Goal: Information Seeking & Learning: Learn about a topic

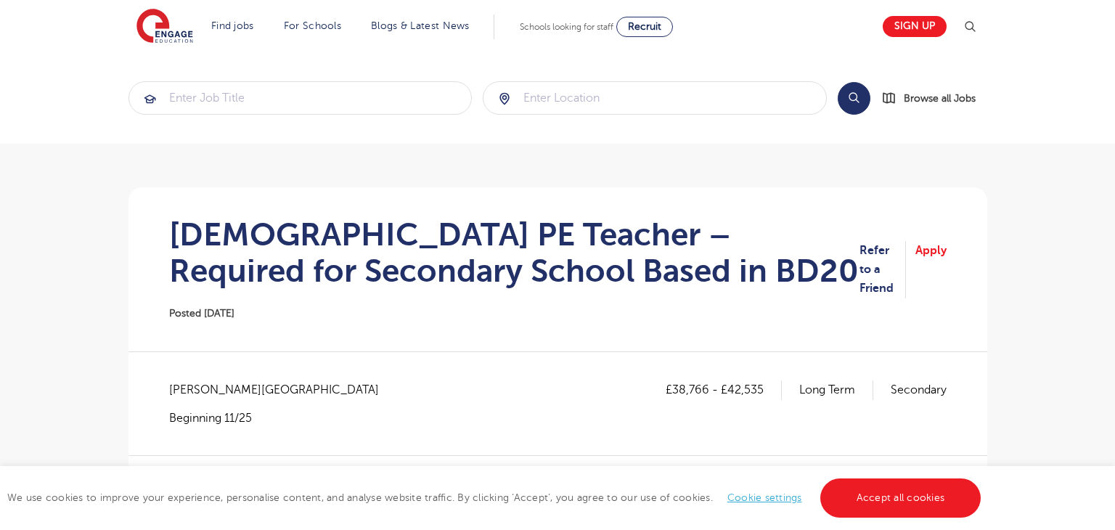
click at [197, 401] on div "Bradford - Bradford Beginning 11/25" at bounding box center [281, 402] width 224 height 45
click at [191, 390] on span "Bradford - Bradford" at bounding box center [281, 389] width 224 height 19
copy span "Bradford"
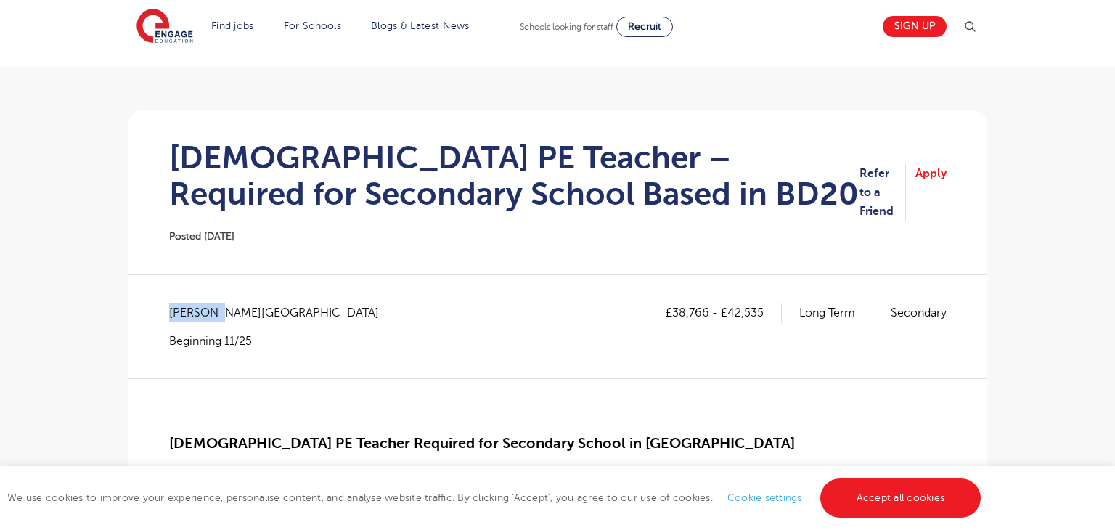
scroll to position [99, 0]
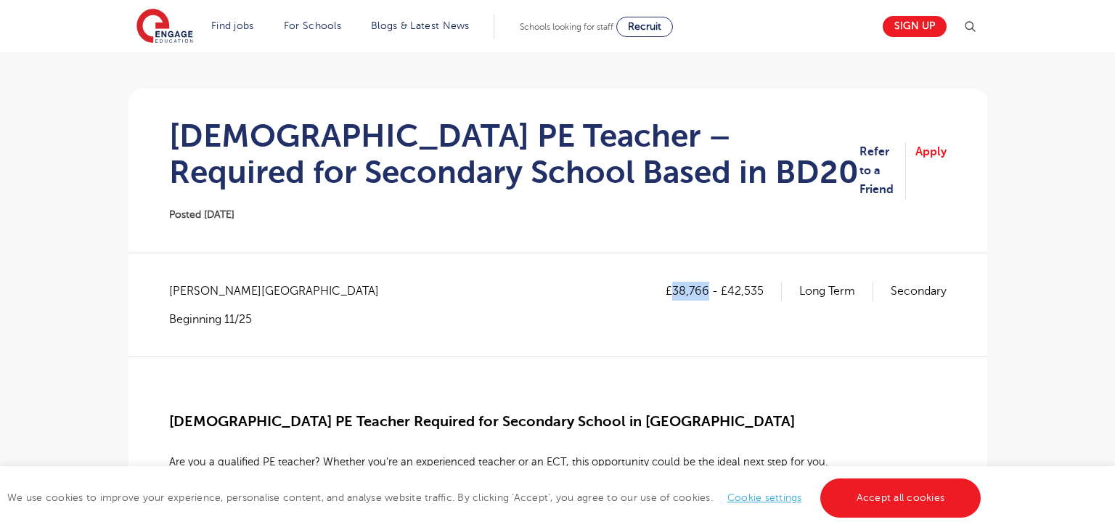
drag, startPoint x: 673, startPoint y: 290, endPoint x: 705, endPoint y: 289, distance: 32.7
click at [705, 289] on p "£38,766 - £42,535" at bounding box center [723, 291] width 116 height 19
copy p "38,766"
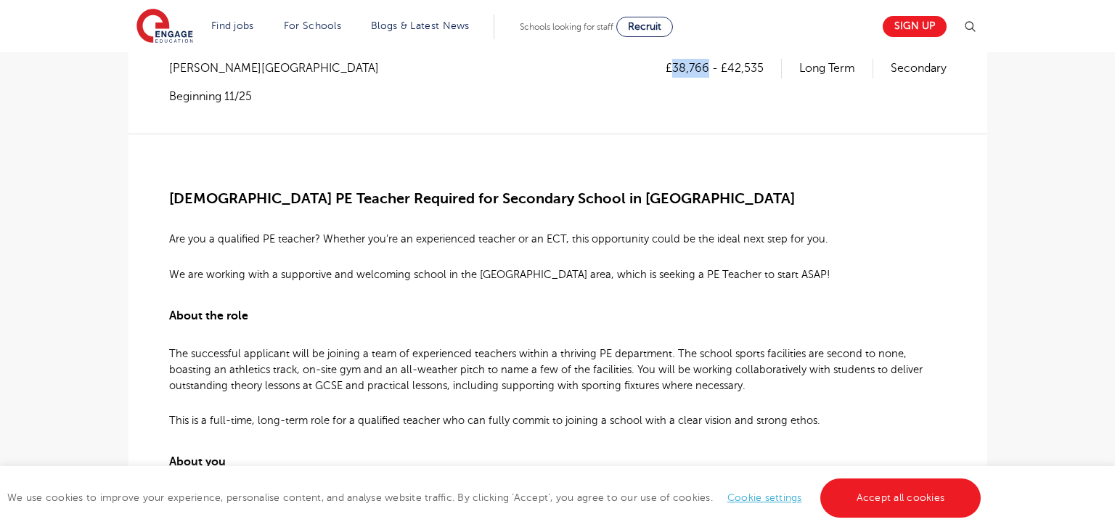
scroll to position [89, 0]
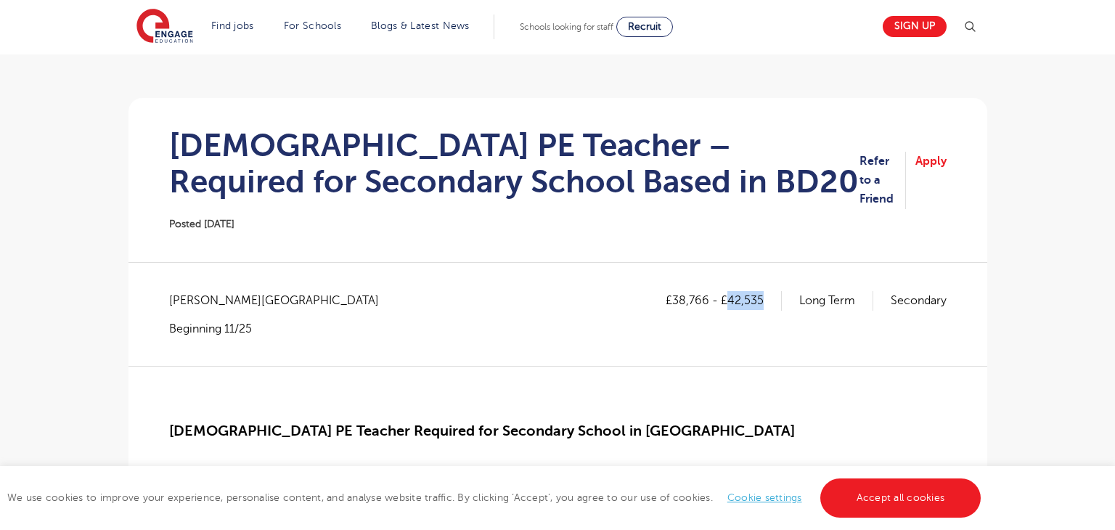
drag, startPoint x: 726, startPoint y: 303, endPoint x: 781, endPoint y: 303, distance: 54.4
click at [781, 303] on div "£38,766 - £42,535 Long Term Secondary" at bounding box center [805, 300] width 281 height 19
copy p "42,535"
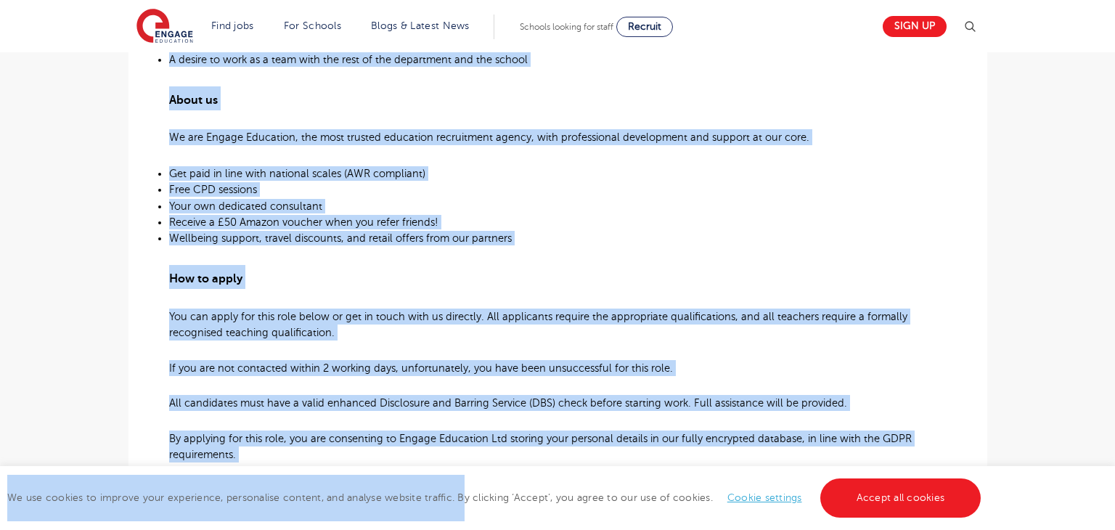
scroll to position [891, 0]
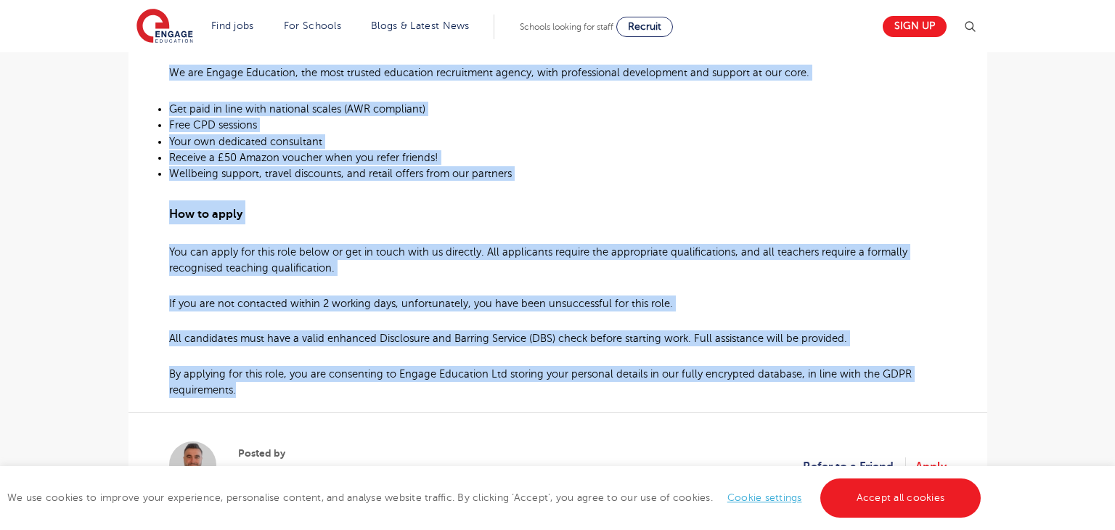
drag, startPoint x: 176, startPoint y: 258, endPoint x: 247, endPoint y: 397, distance: 155.5
copy div "Female PE Teacher Required for Secondary School in Keighley Are you a qualified…"
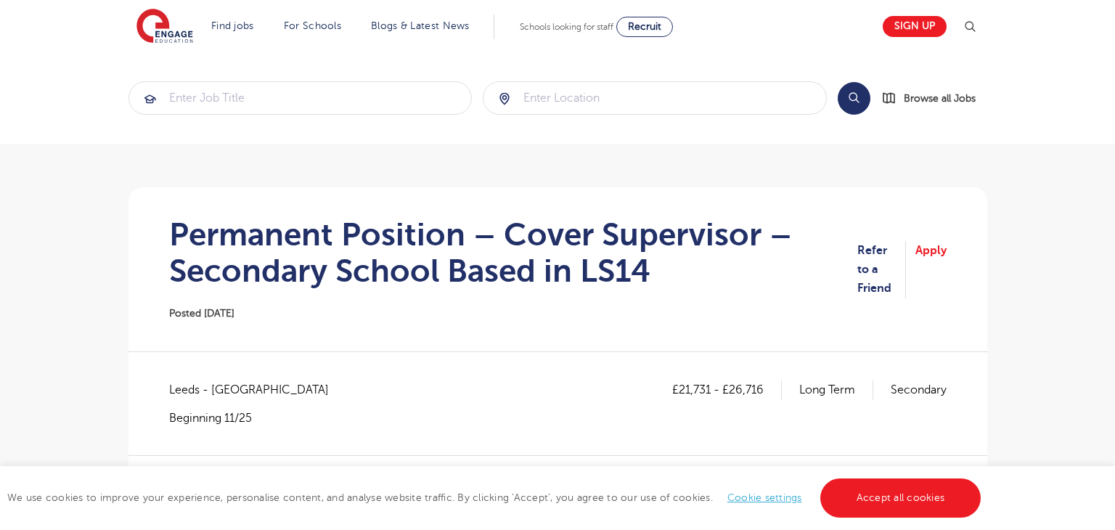
click at [181, 390] on span "Leeds - [GEOGRAPHIC_DATA]" at bounding box center [256, 389] width 174 height 19
copy span "[GEOGRAPHIC_DATA]"
drag, startPoint x: 678, startPoint y: 390, endPoint x: 709, endPoint y: 390, distance: 31.2
click at [709, 390] on p "£21,731 - £26,716" at bounding box center [727, 389] width 110 height 19
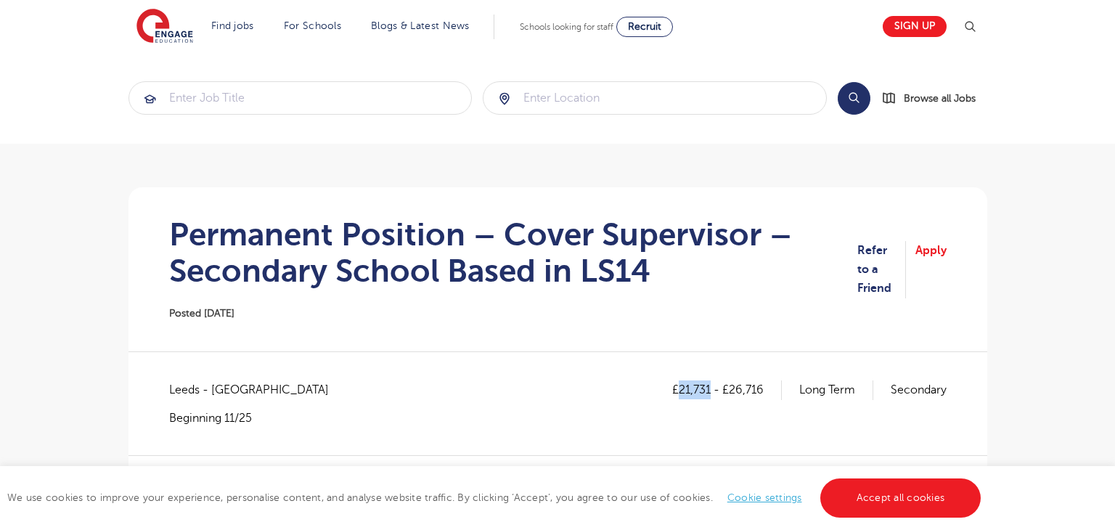
copy p "21,731"
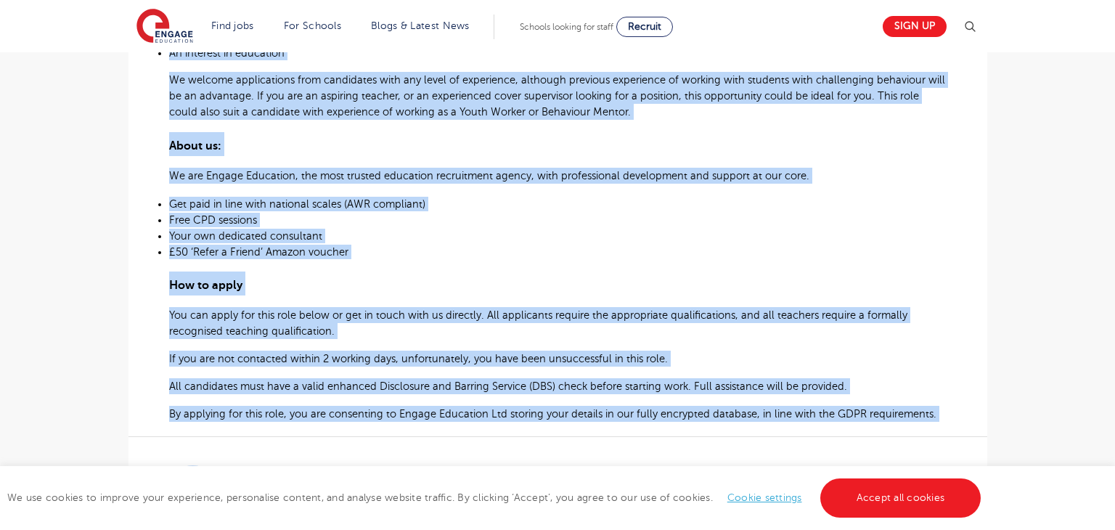
scroll to position [999, 0]
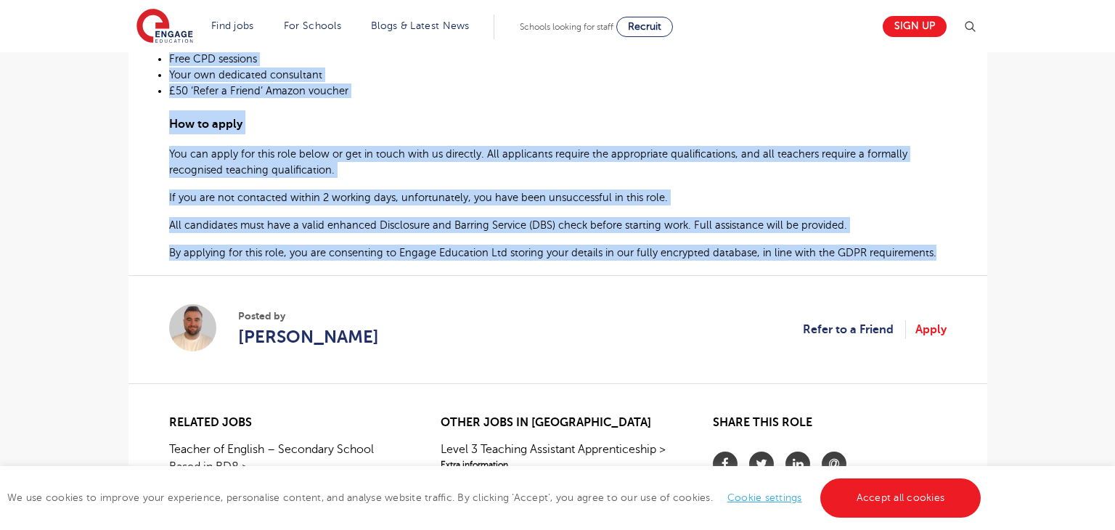
drag, startPoint x: 166, startPoint y: 259, endPoint x: 934, endPoint y: 249, distance: 767.8
copy div "Secondary Cover Supervisor Needed in Leeds (LS14) At Engage, we’re working with…"
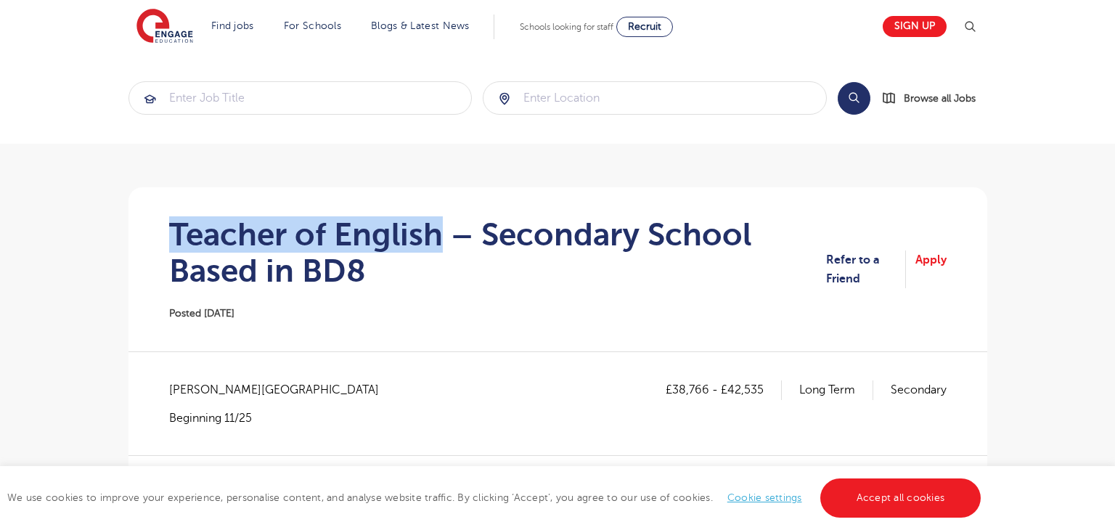
drag, startPoint x: 163, startPoint y: 230, endPoint x: 440, endPoint y: 229, distance: 277.2
click at [440, 229] on section "Teacher of English – Secondary School Based in BD8 Posted 10/10/25 Refer to a F…" at bounding box center [557, 269] width 835 height 164
copy h1 "Teacher of English"
click at [192, 388] on span "Bradford - Bradford" at bounding box center [281, 389] width 224 height 19
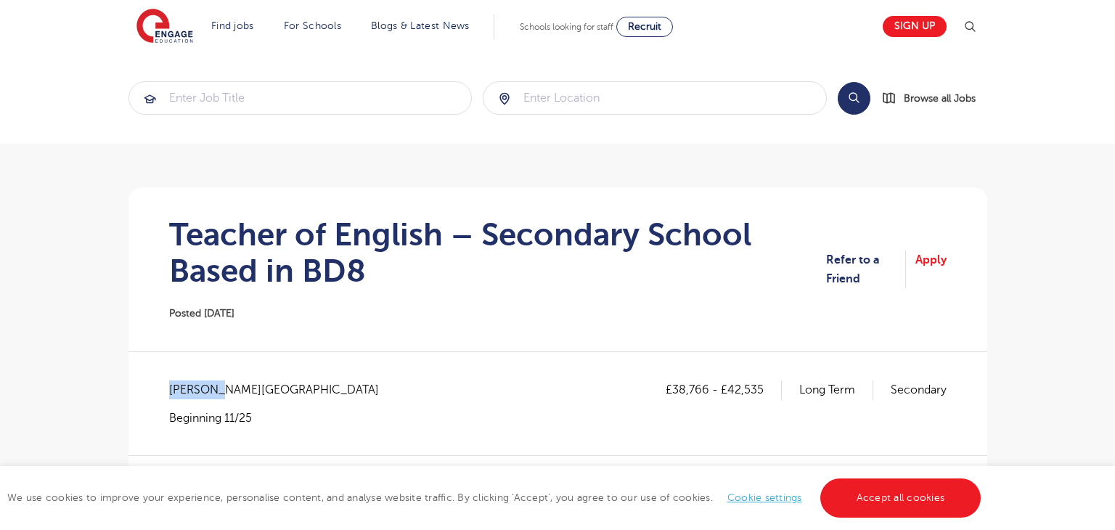
click at [192, 388] on span "Bradford - Bradford" at bounding box center [281, 389] width 224 height 19
copy span "Bradford"
drag, startPoint x: 671, startPoint y: 391, endPoint x: 705, endPoint y: 389, distance: 34.2
click at [705, 389] on p "£38,766 - £42,535" at bounding box center [723, 389] width 116 height 19
copy p "38,766"
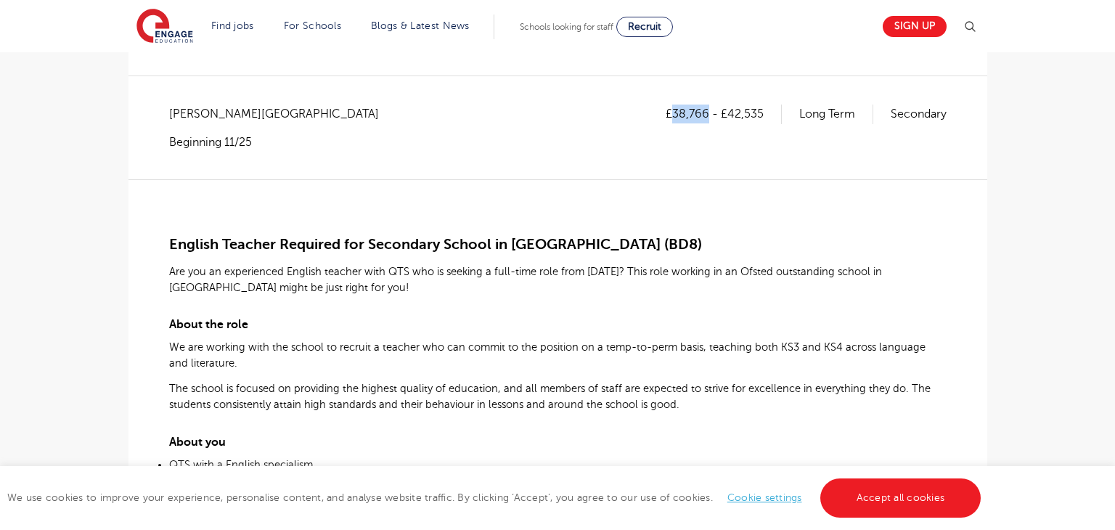
scroll to position [289, 0]
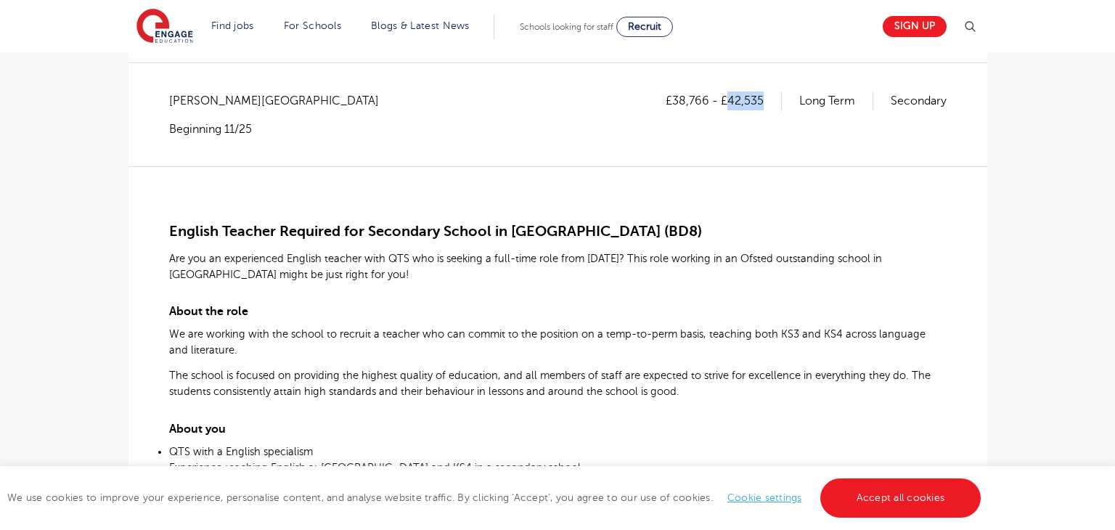
drag, startPoint x: 726, startPoint y: 102, endPoint x: 766, endPoint y: 101, distance: 39.9
click at [766, 101] on p "£38,766 - £42,535" at bounding box center [723, 100] width 116 height 19
copy p "42,535"
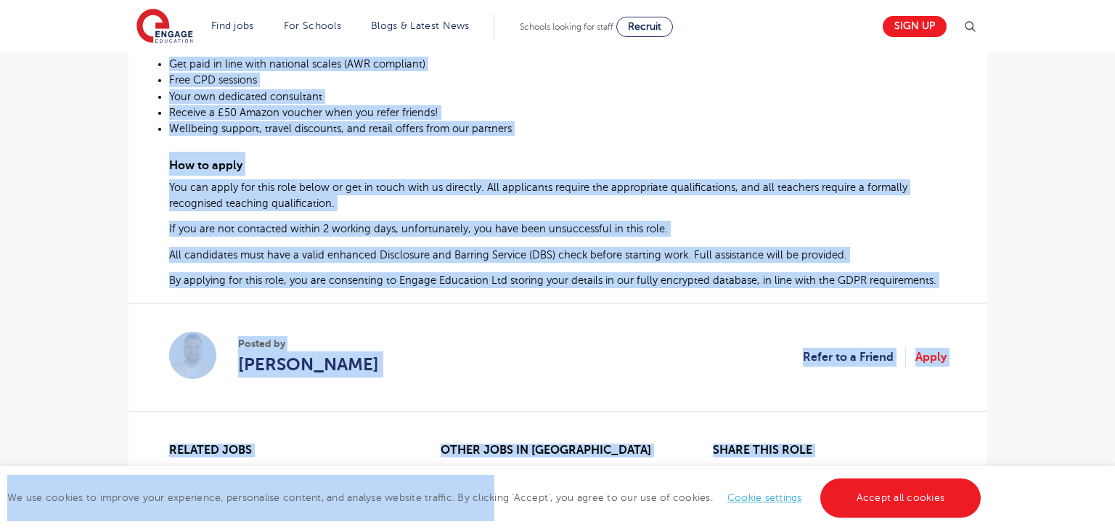
scroll to position [842, 0]
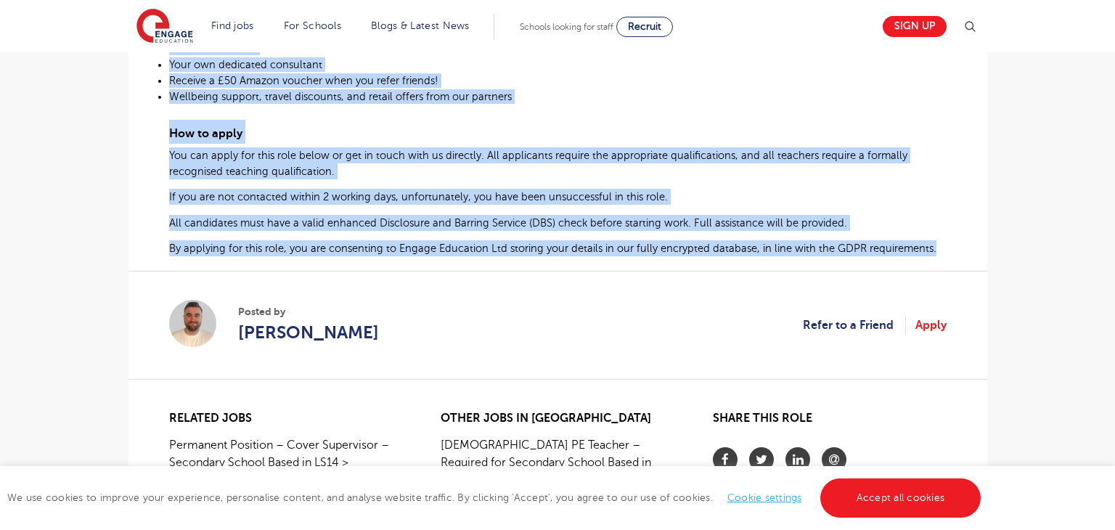
drag, startPoint x: 170, startPoint y: 231, endPoint x: 951, endPoint y: 250, distance: 781.1
copy div "English Teacher Required for Secondary School in Bradford (BD8) Are you an expe…"
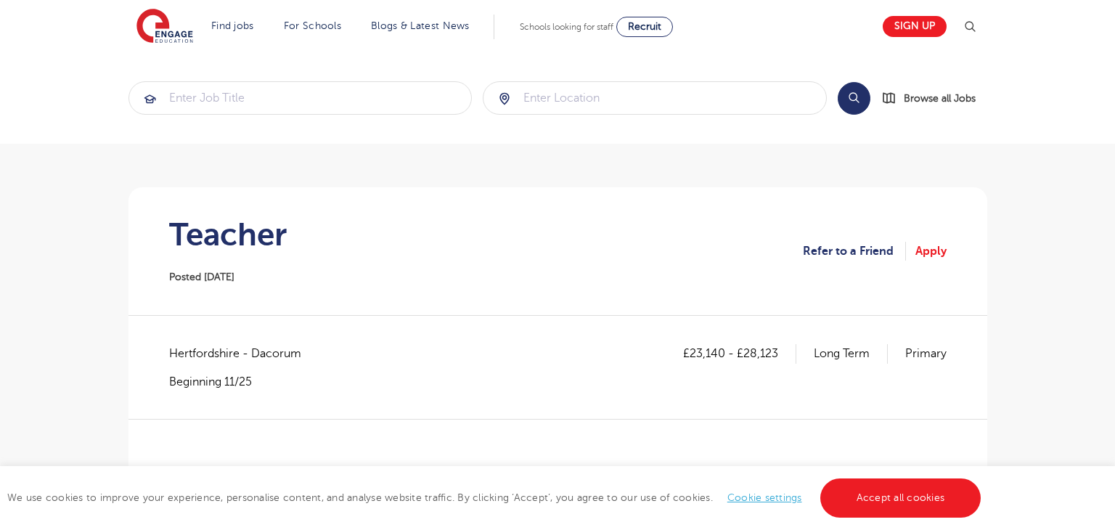
click at [205, 242] on h1 "Teacher" at bounding box center [228, 234] width 118 height 36
copy h1 "Teacher"
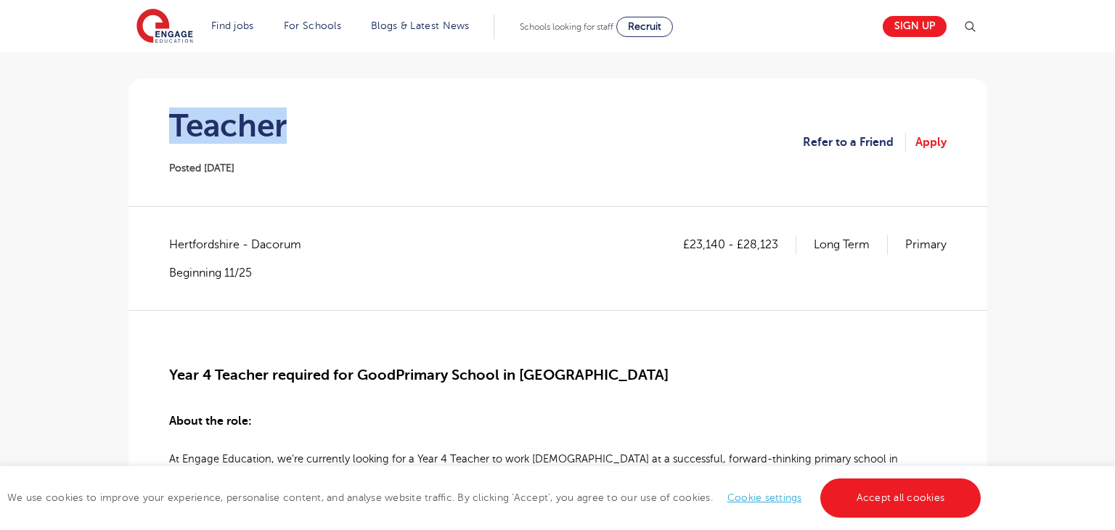
scroll to position [144, 0]
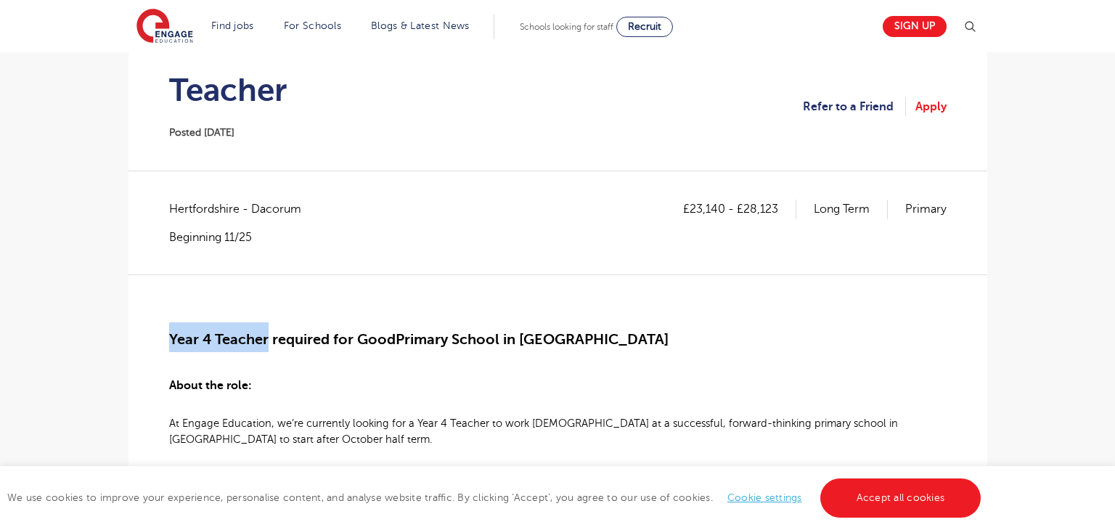
drag, startPoint x: 172, startPoint y: 340, endPoint x: 267, endPoint y: 341, distance: 95.1
click at [267, 341] on span "Year 4 Teacher required for Good" at bounding box center [282, 339] width 226 height 17
copy span "Year 4 Teacher"
click at [193, 203] on span "Hertfordshire - Dacorum" at bounding box center [242, 209] width 147 height 19
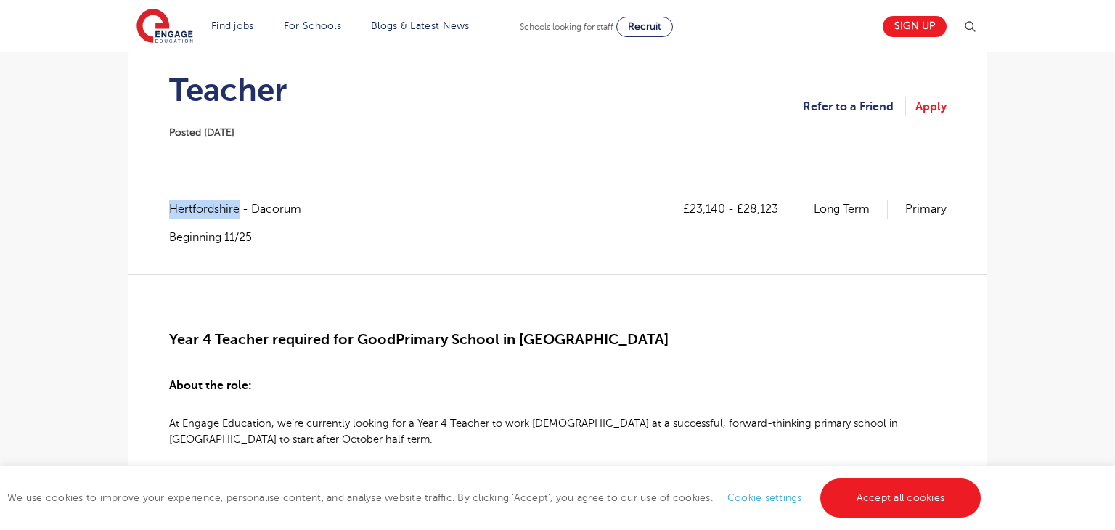
copy span "Hertfordshire"
drag, startPoint x: 689, startPoint y: 205, endPoint x: 722, endPoint y: 208, distance: 32.8
click at [722, 208] on p "£23,140 - £28,123" at bounding box center [739, 209] width 113 height 19
copy p "23,140"
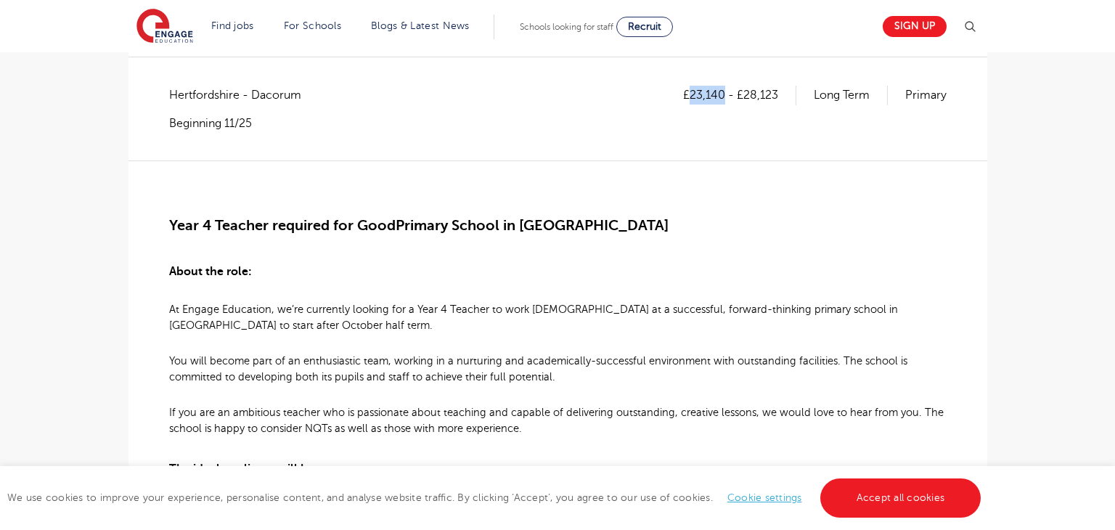
scroll to position [261, 0]
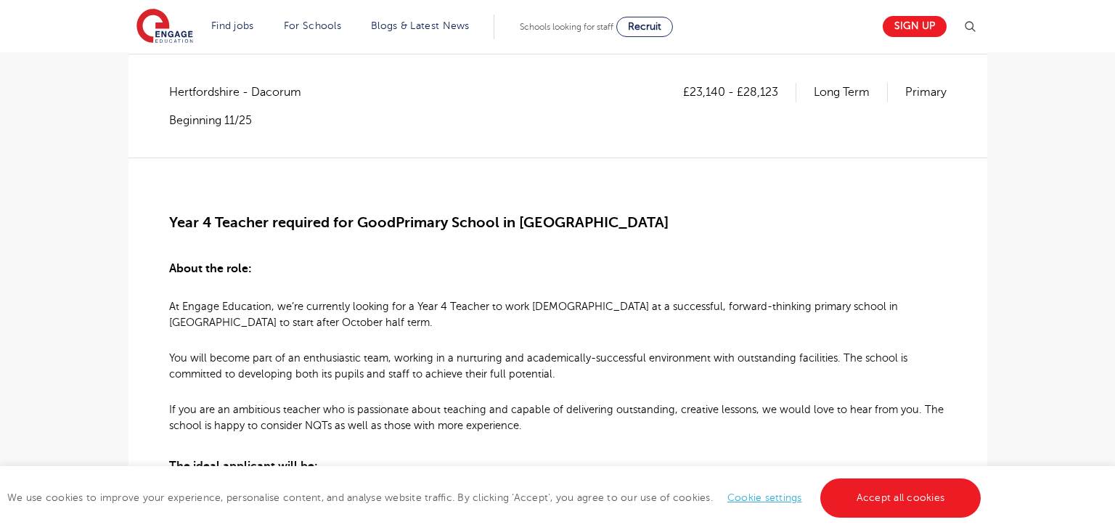
click at [746, 92] on p "£23,140 - £28,123" at bounding box center [739, 92] width 113 height 19
drag, startPoint x: 744, startPoint y: 91, endPoint x: 777, endPoint y: 90, distance: 33.4
click at [777, 90] on p "£23,140 - £28,123" at bounding box center [739, 92] width 113 height 19
copy p "28,123"
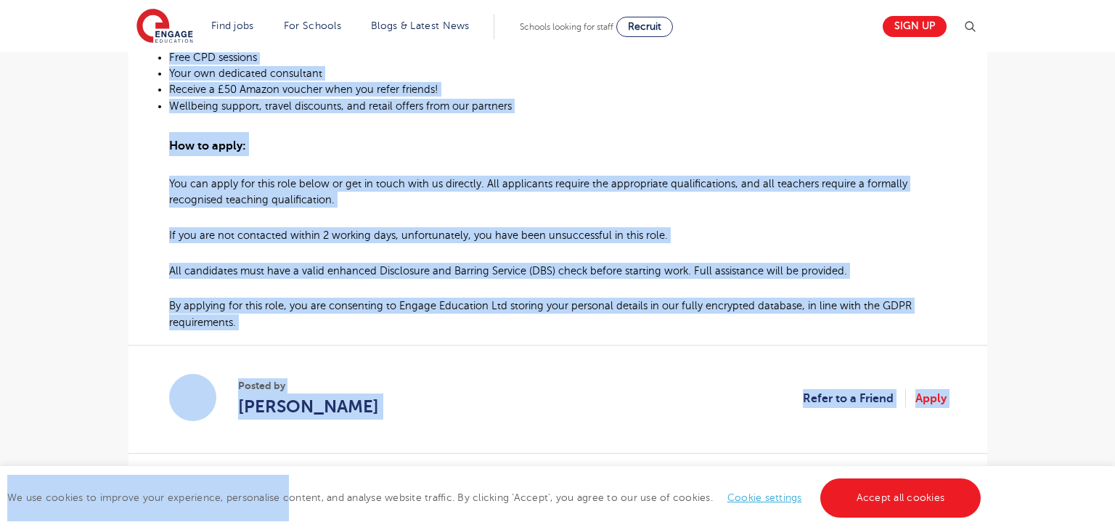
scroll to position [991, 0]
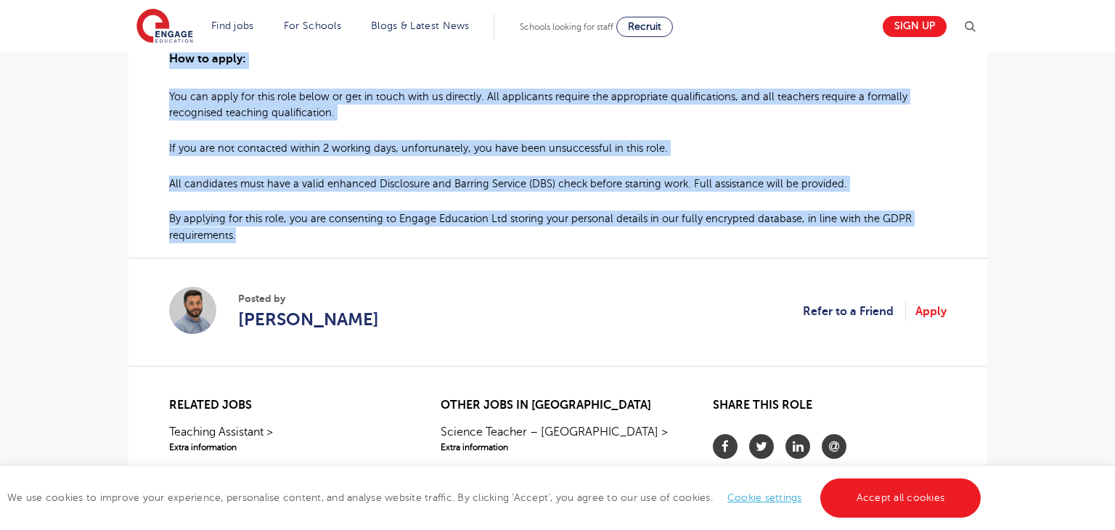
drag, startPoint x: 171, startPoint y: 216, endPoint x: 241, endPoint y: 237, distance: 72.8
copy div "Year 4 Teacher required for Good Primary School in Hemel Hempstead About the ro…"
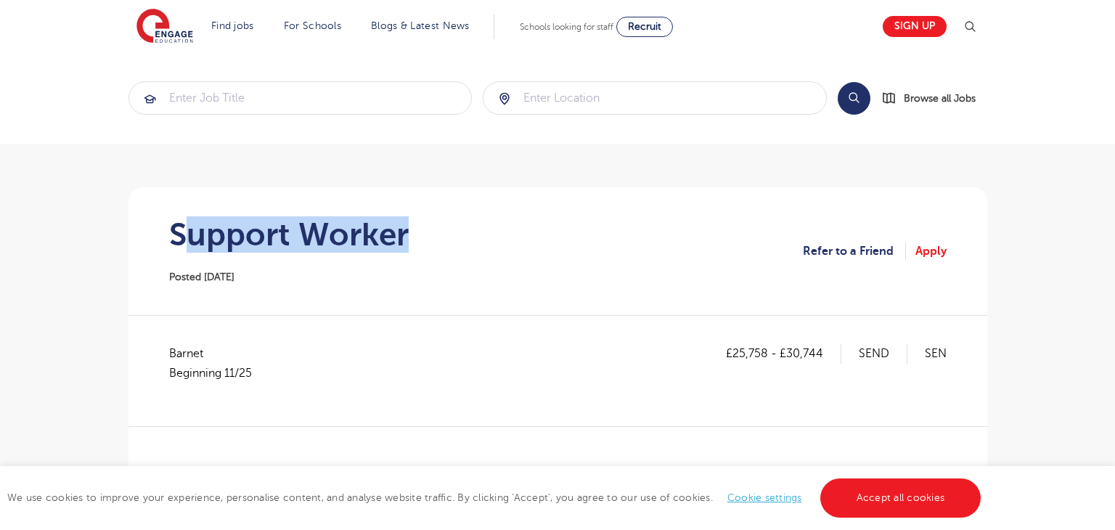
drag, startPoint x: 0, startPoint y: 0, endPoint x: 439, endPoint y: 233, distance: 497.0
click at [439, 233] on section "Support Worker Posted 13/10/25 Refer to a Friend Apply" at bounding box center [557, 251] width 835 height 128
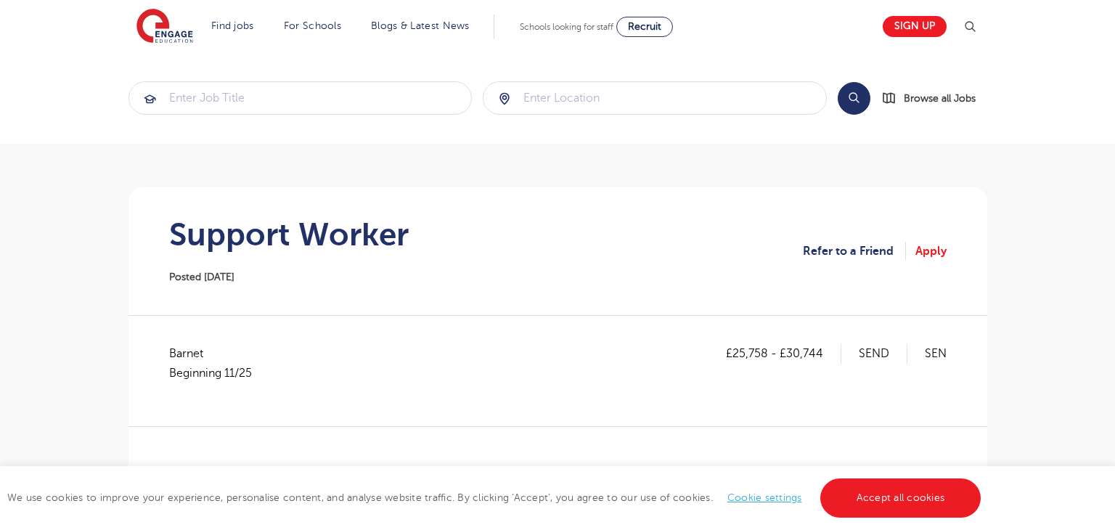
click at [281, 261] on div "Support Worker Posted 13/10/25" at bounding box center [288, 251] width 239 height 70
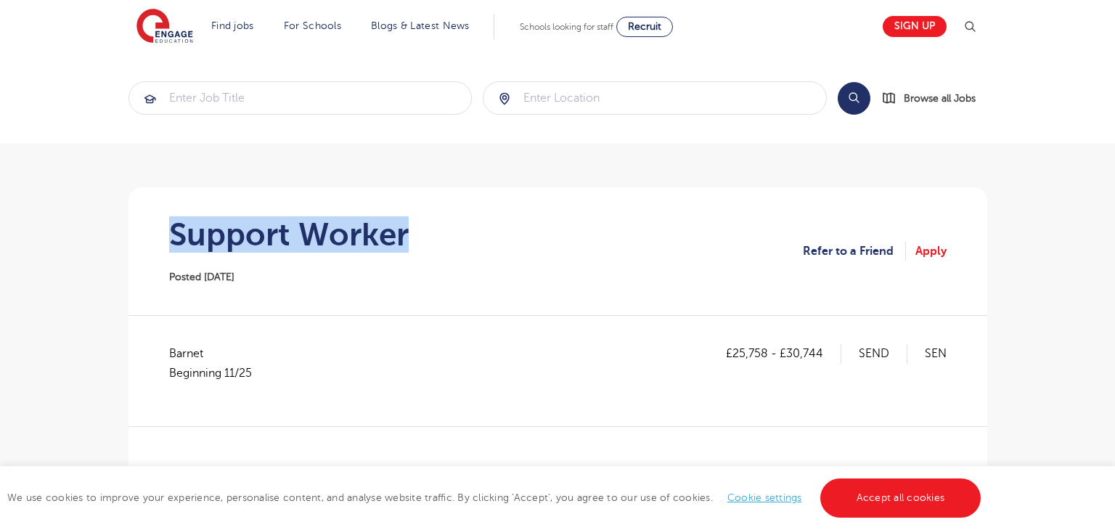
drag, startPoint x: 173, startPoint y: 231, endPoint x: 459, endPoint y: 233, distance: 285.2
click at [459, 233] on section "Support Worker Posted 13/10/25 Refer to a Friend Apply" at bounding box center [557, 251] width 835 height 128
copy h1 "Support Worker"
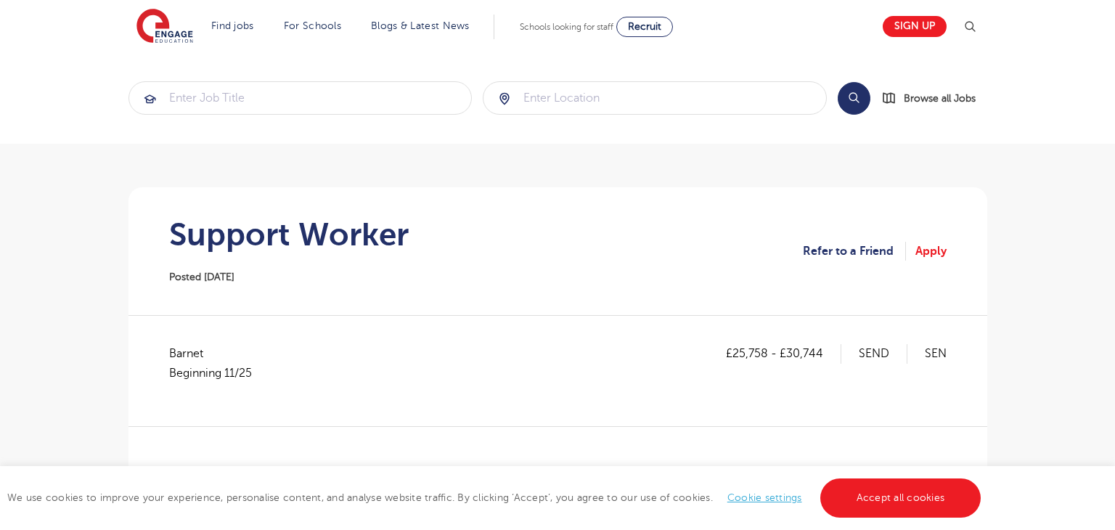
click at [183, 353] on span "Barnet Beginning 11/25" at bounding box center [217, 363] width 97 height 38
copy span "Barnet"
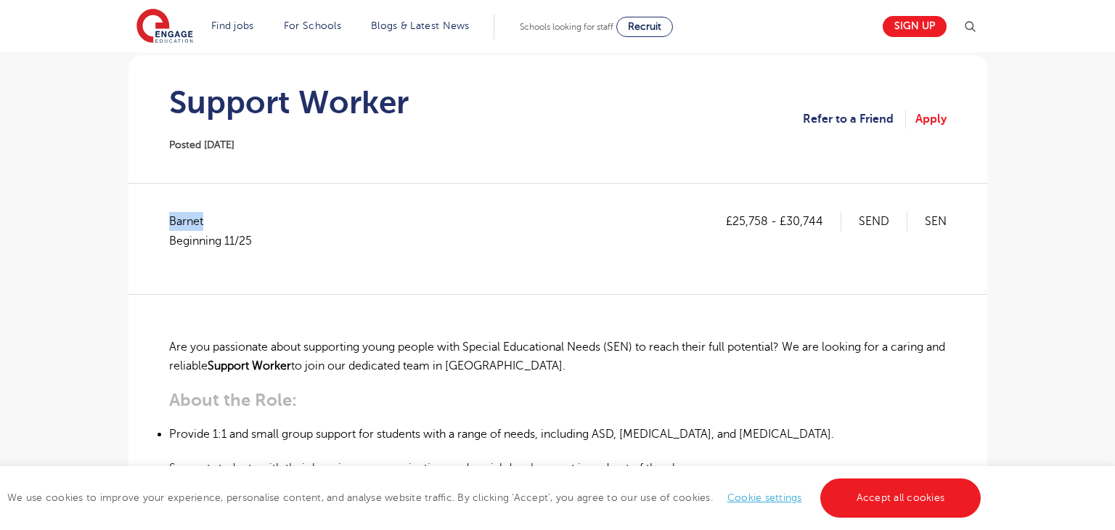
scroll to position [142, 0]
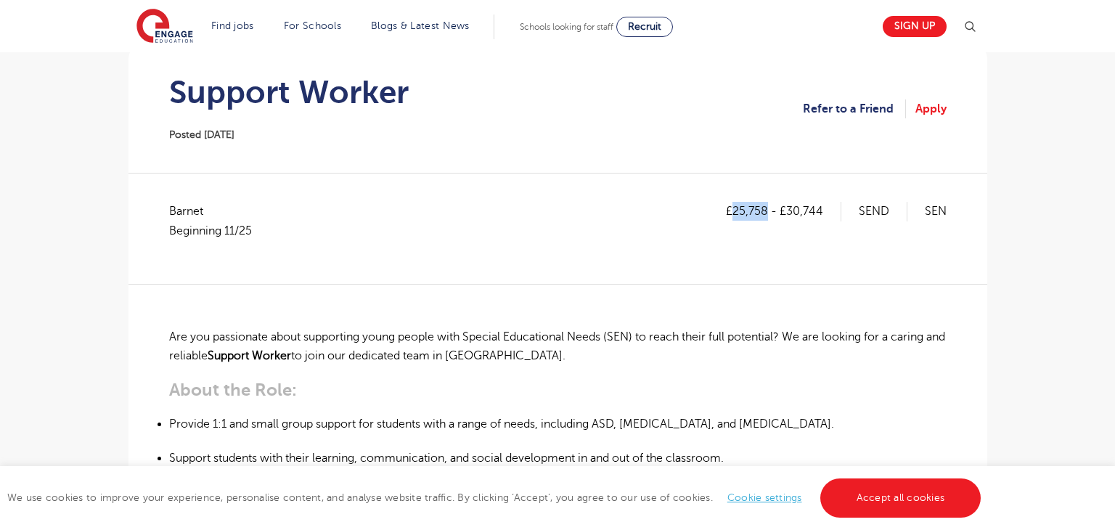
drag, startPoint x: 734, startPoint y: 208, endPoint x: 768, endPoint y: 210, distance: 34.1
click at [768, 210] on p "£25,758 - £30,744" at bounding box center [783, 211] width 115 height 19
copy p "25,758"
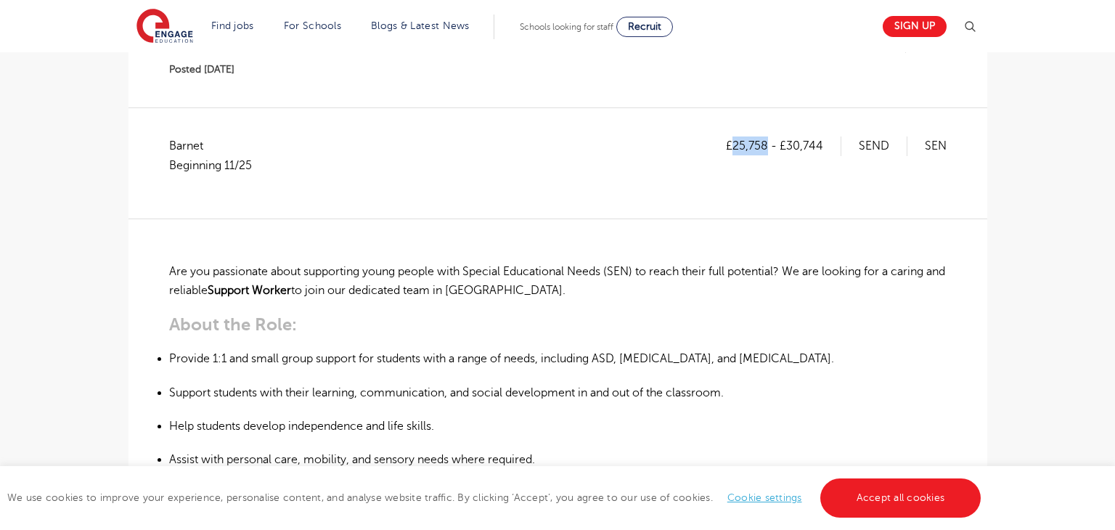
scroll to position [107, 0]
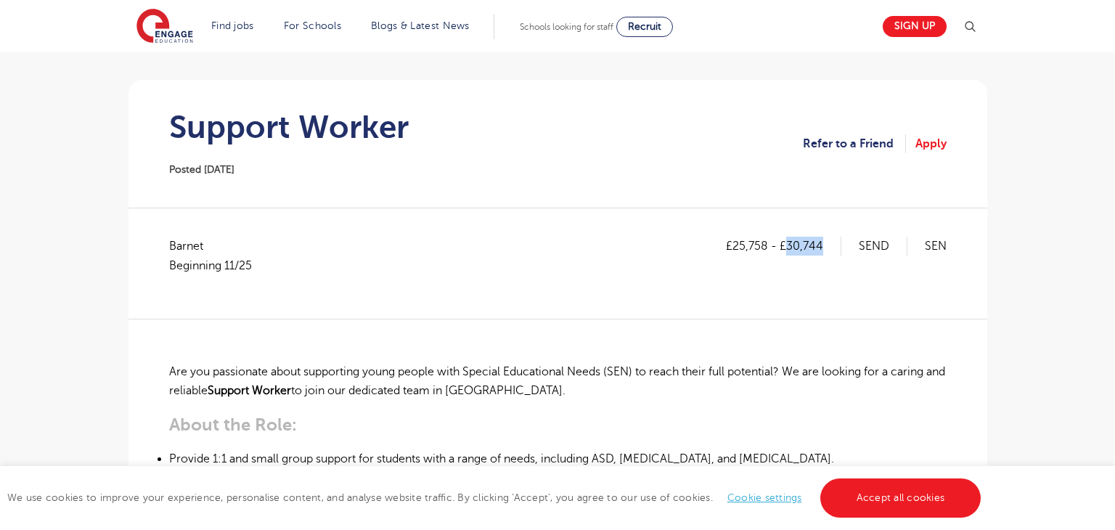
drag, startPoint x: 789, startPoint y: 248, endPoint x: 826, endPoint y: 250, distance: 37.0
click at [826, 250] on p "£25,758 - £30,744" at bounding box center [783, 246] width 115 height 19
copy p "30,744"
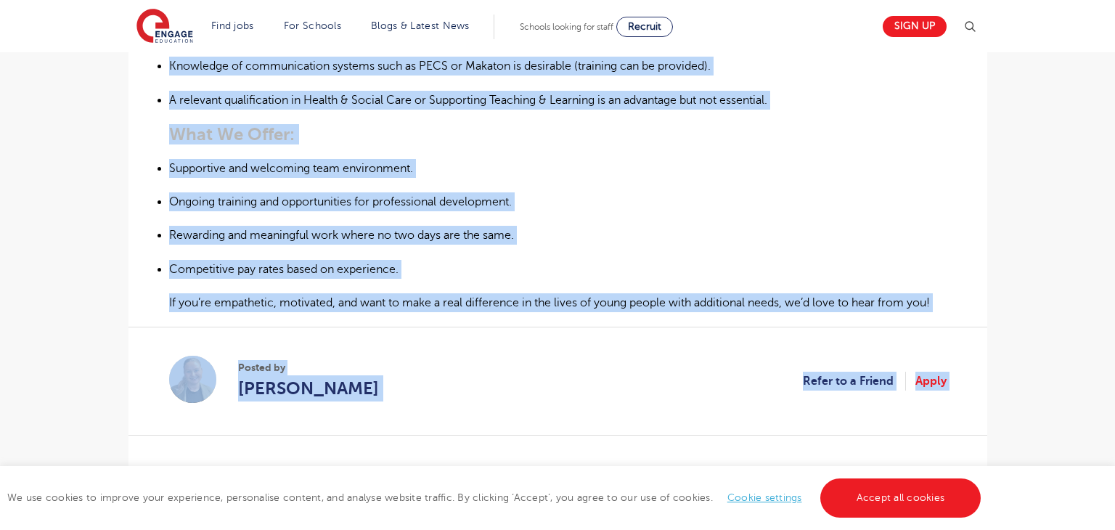
scroll to position [981, 0]
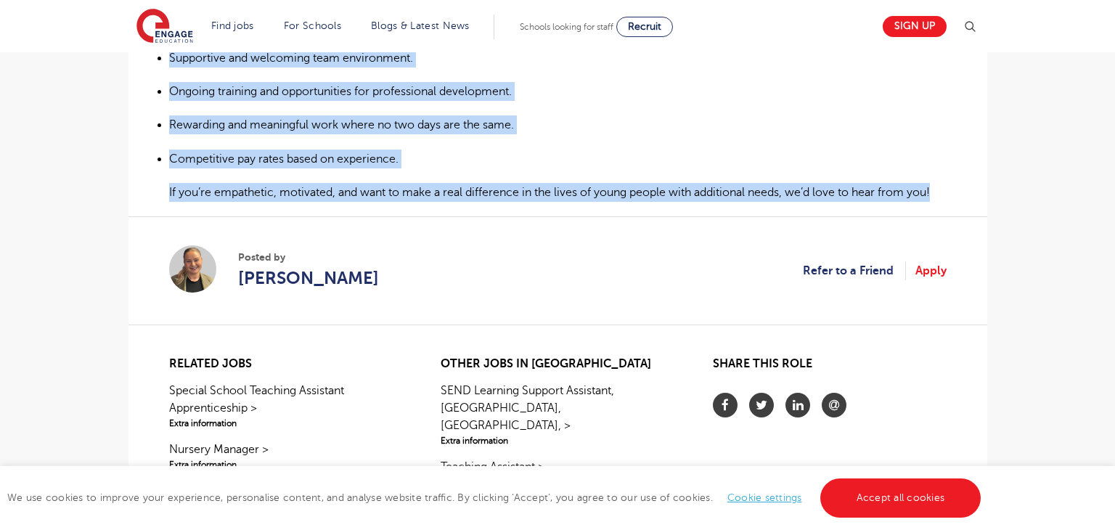
drag, startPoint x: 165, startPoint y: 369, endPoint x: 956, endPoint y: 183, distance: 811.8
copy div "Are you passionate about supporting young people with Special Educational Needs…"
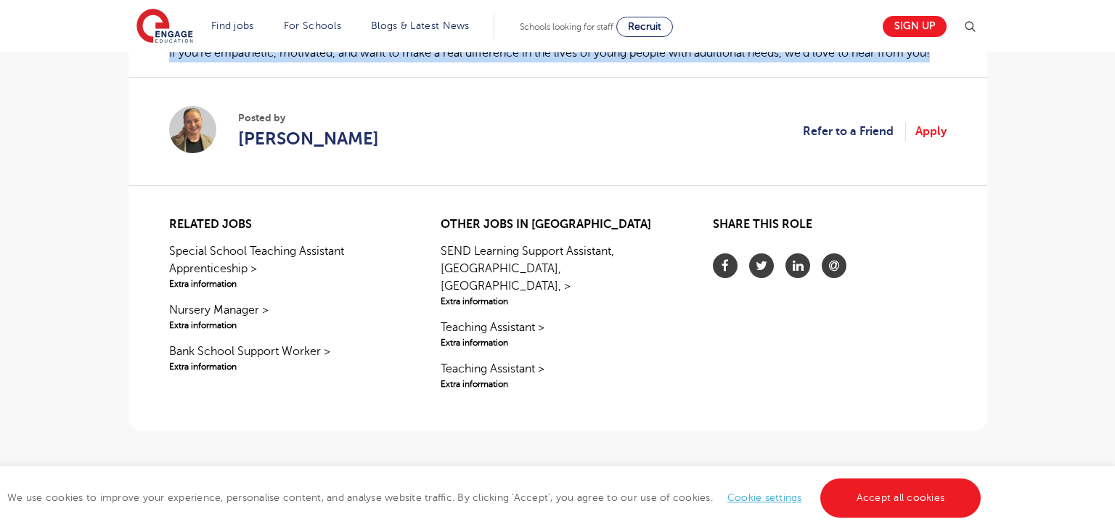
scroll to position [1076, 0]
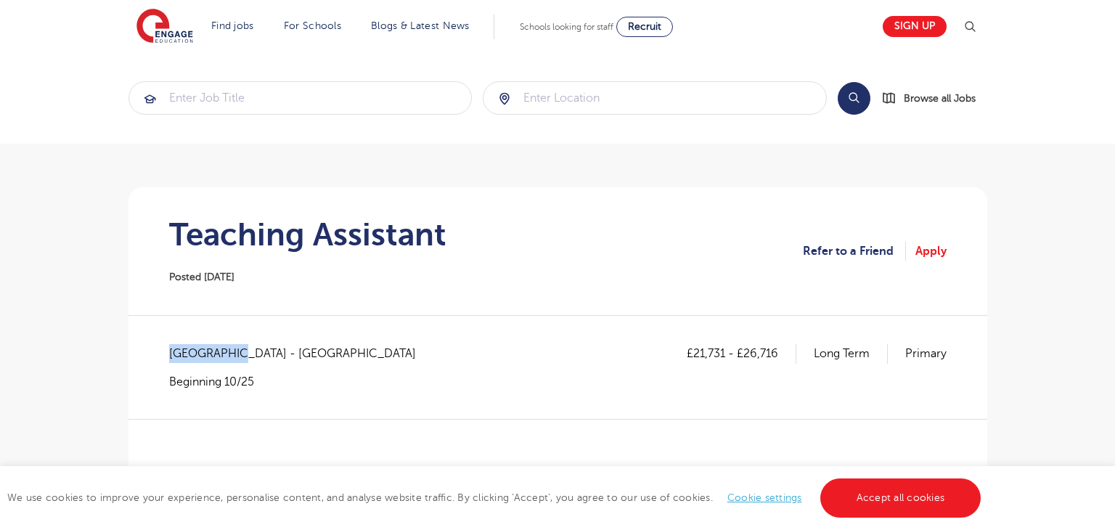
drag, startPoint x: 166, startPoint y: 353, endPoint x: 232, endPoint y: 352, distance: 66.0
copy span "West Sussex"
drag, startPoint x: 692, startPoint y: 351, endPoint x: 723, endPoint y: 352, distance: 30.5
click at [723, 352] on p "£21,731 - £26,716" at bounding box center [741, 353] width 110 height 19
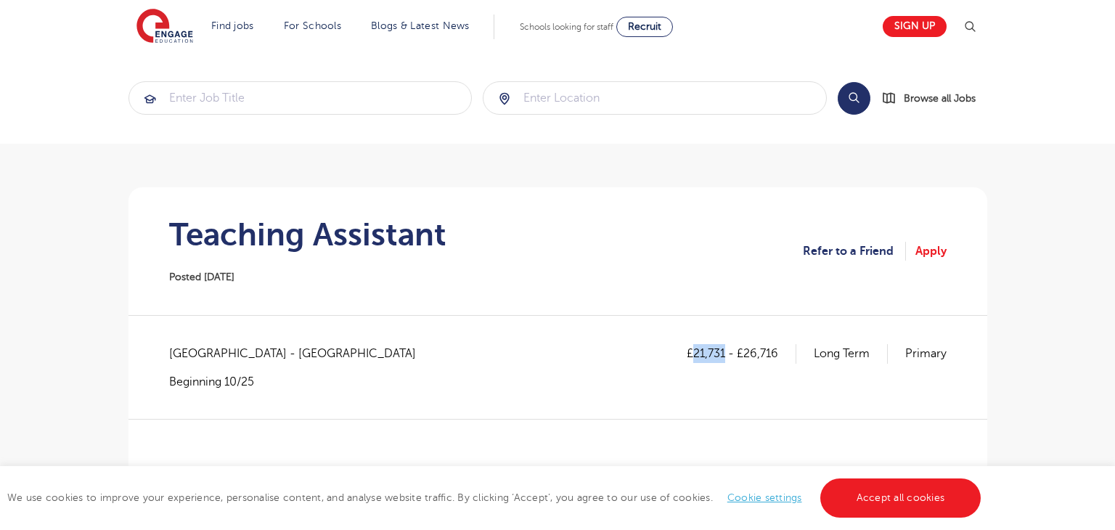
copy p "21,731"
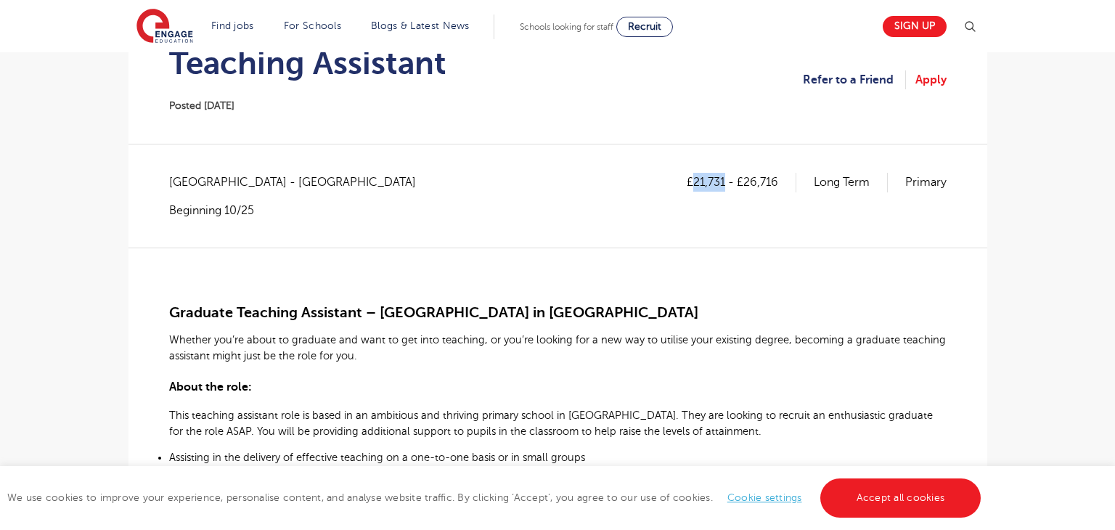
scroll to position [151, 0]
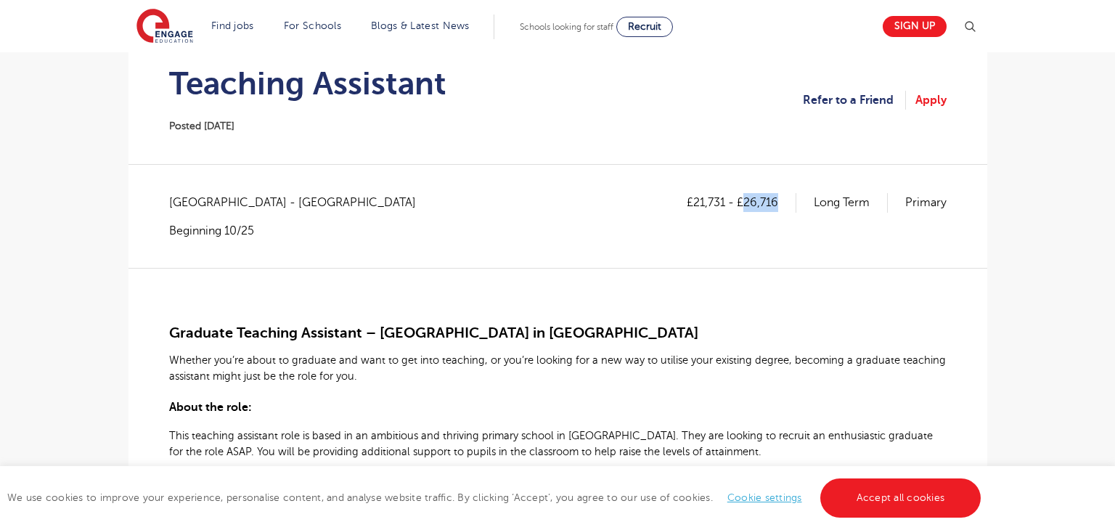
drag, startPoint x: 742, startPoint y: 202, endPoint x: 782, endPoint y: 201, distance: 40.6
click at [782, 201] on p "£21,731 - £26,716" at bounding box center [741, 202] width 110 height 19
drag, startPoint x: 763, startPoint y: 269, endPoint x: 734, endPoint y: 201, distance: 73.9
drag, startPoint x: 744, startPoint y: 200, endPoint x: 798, endPoint y: 201, distance: 54.4
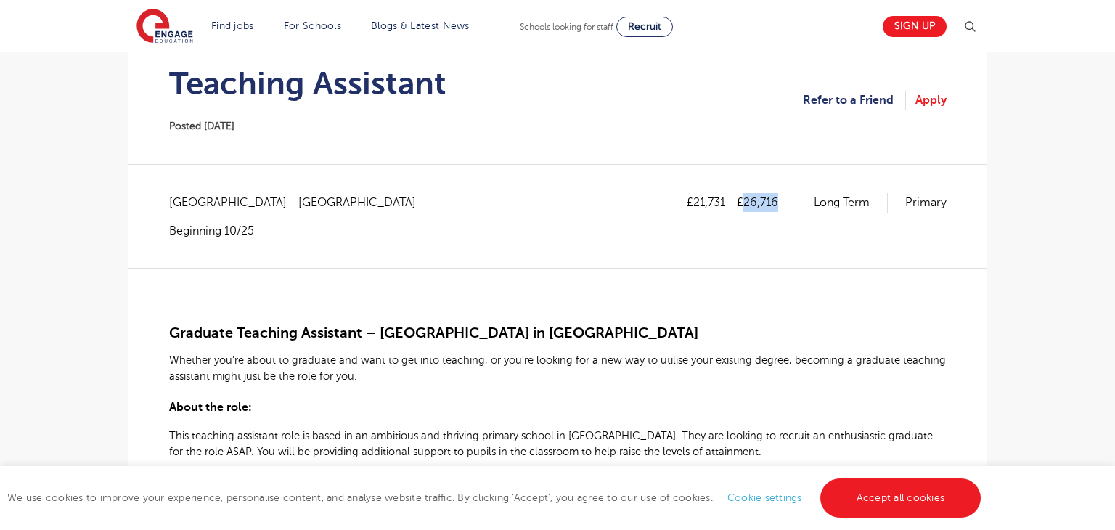
click at [798, 201] on div "£21,731 - £26,716 Long Term Primary" at bounding box center [816, 202] width 260 height 19
copy p "26,716"
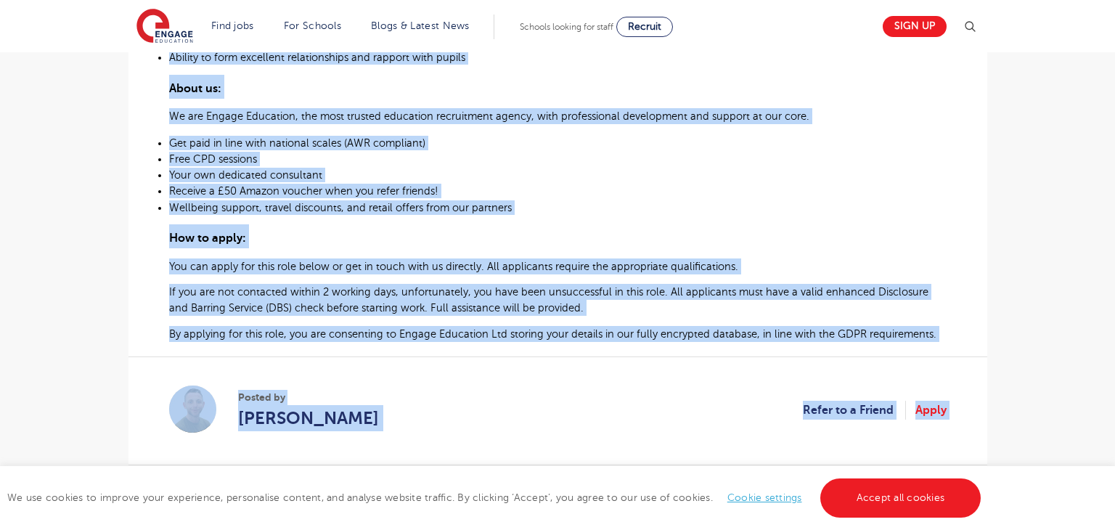
scroll to position [930, 0]
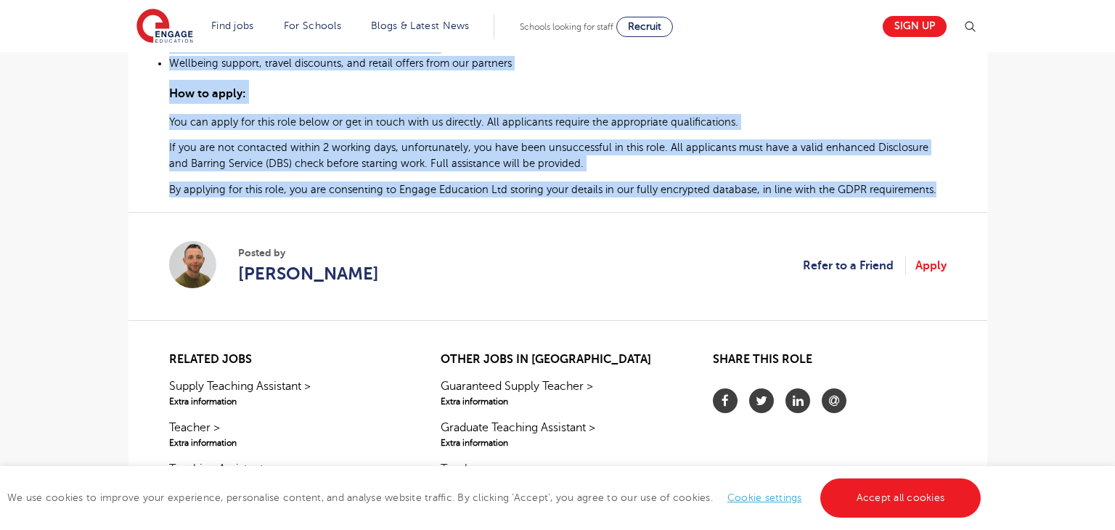
drag, startPoint x: 169, startPoint y: 330, endPoint x: 938, endPoint y: 200, distance: 780.2
copy div "Graduate Teaching Assistant – Primary School in Littlehampton Whether you’re ab…"
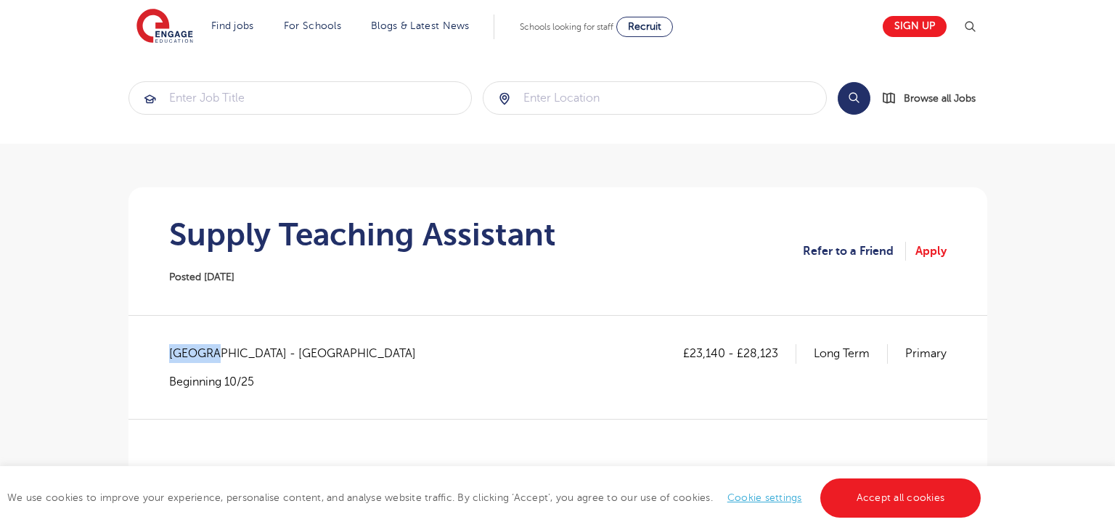
drag, startPoint x: 169, startPoint y: 349, endPoint x: 219, endPoint y: 351, distance: 50.1
click at [210, 351] on span "[GEOGRAPHIC_DATA] - [GEOGRAPHIC_DATA]" at bounding box center [299, 353] width 261 height 19
click at [235, 364] on div "[GEOGRAPHIC_DATA] - [GEOGRAPHIC_DATA] Beginning 10/25" at bounding box center [299, 366] width 261 height 45
drag, startPoint x: 169, startPoint y: 352, endPoint x: 237, endPoint y: 350, distance: 68.2
click at [237, 350] on span "[GEOGRAPHIC_DATA] - [GEOGRAPHIC_DATA]" at bounding box center [299, 353] width 261 height 19
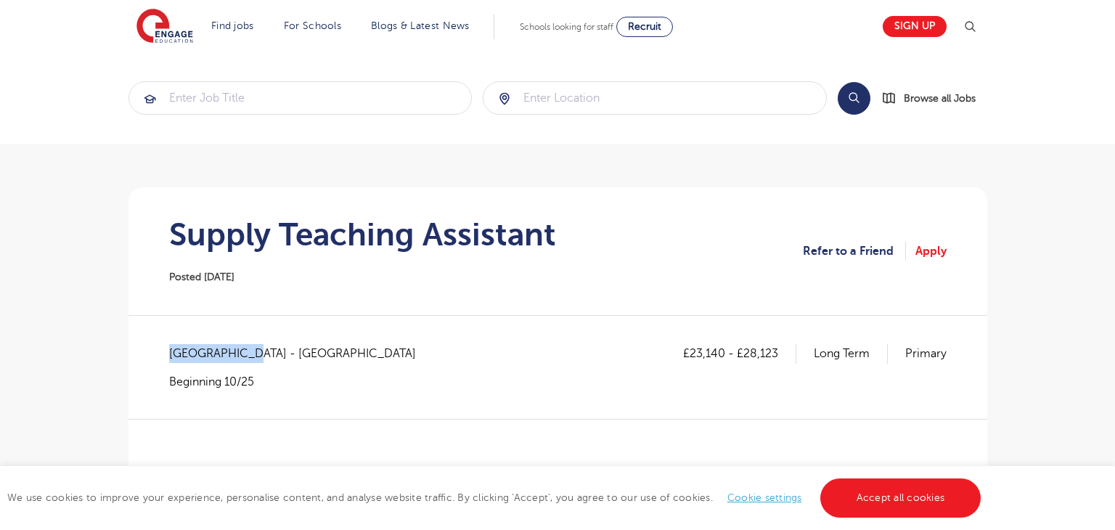
copy span "[GEOGRAPHIC_DATA]"
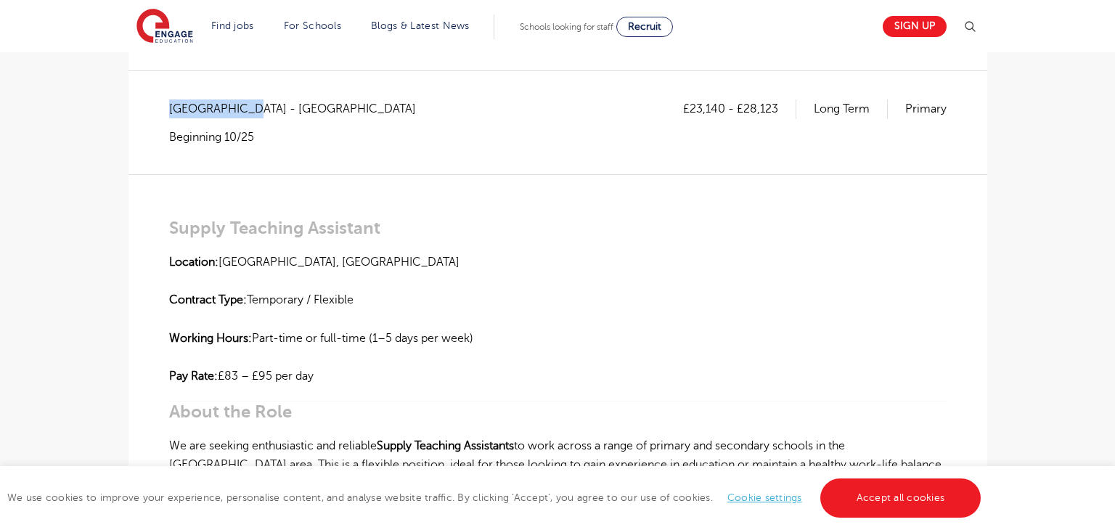
scroll to position [245, 0]
drag, startPoint x: 689, startPoint y: 109, endPoint x: 721, endPoint y: 109, distance: 31.9
click at [721, 109] on p "£23,140 - £28,123" at bounding box center [739, 108] width 113 height 19
copy p "23,140"
drag, startPoint x: 742, startPoint y: 107, endPoint x: 779, endPoint y: 110, distance: 37.1
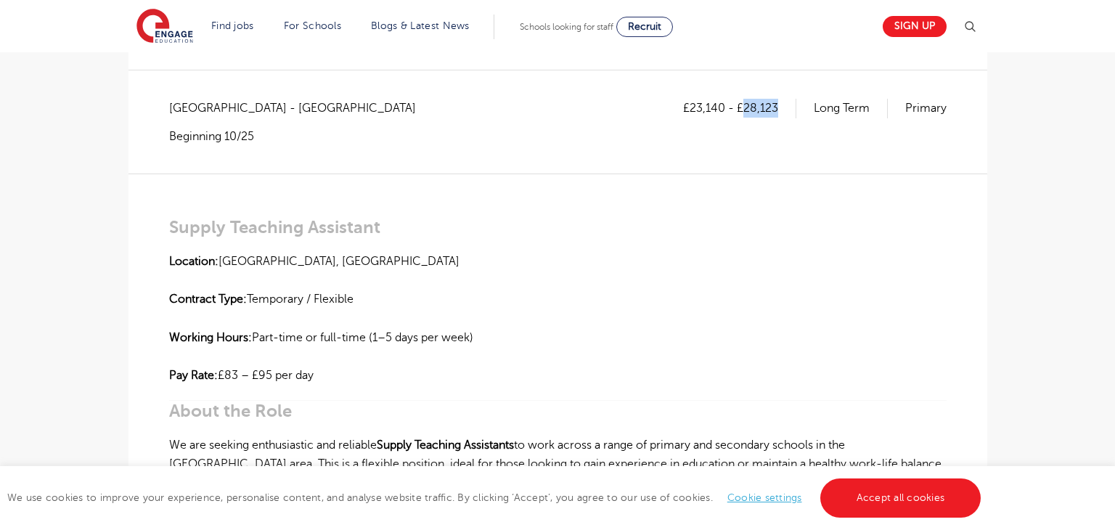
click at [779, 110] on p "£23,140 - £28,123" at bounding box center [739, 108] width 113 height 19
copy p "28,123"
drag, startPoint x: 175, startPoint y: 227, endPoint x: 180, endPoint y: 233, distance: 7.7
click at [180, 233] on h3 "Supply Teaching Assistant" at bounding box center [557, 227] width 777 height 20
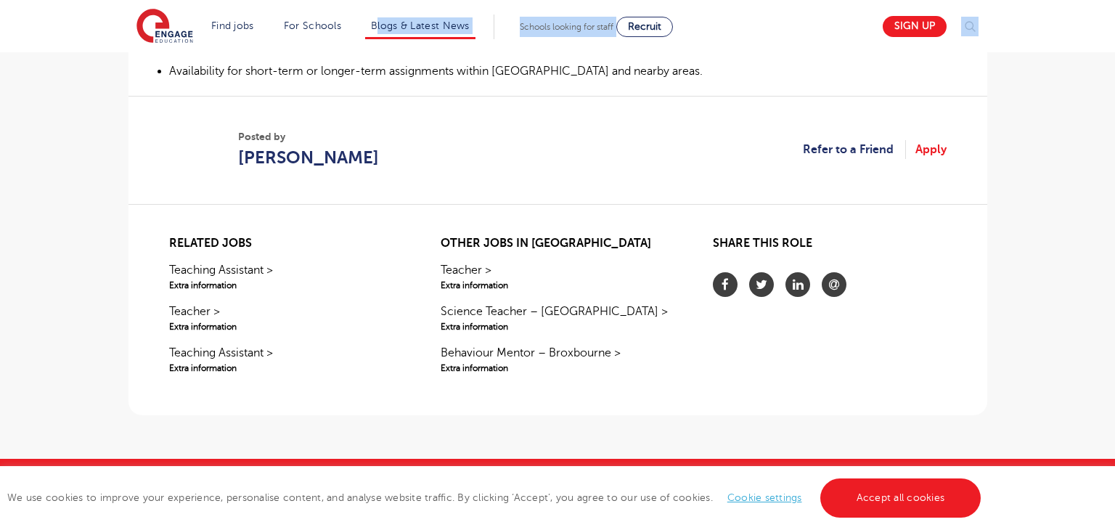
scroll to position [1112, 0]
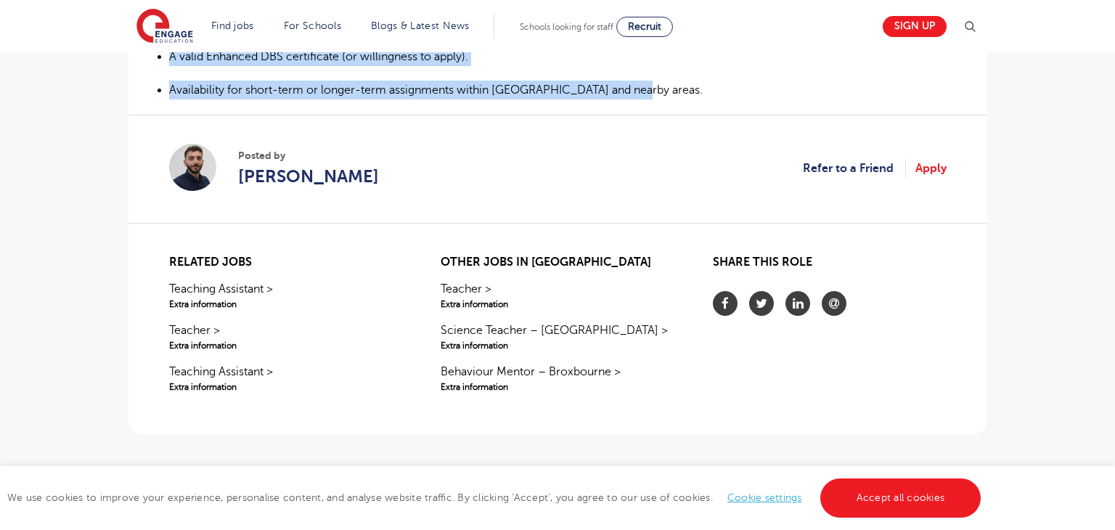
drag, startPoint x: 171, startPoint y: 227, endPoint x: 680, endPoint y: 89, distance: 527.8
copy div "Supply Teaching Assistant Location: Watford, Hertfordshire Contract Type: Tempo…"
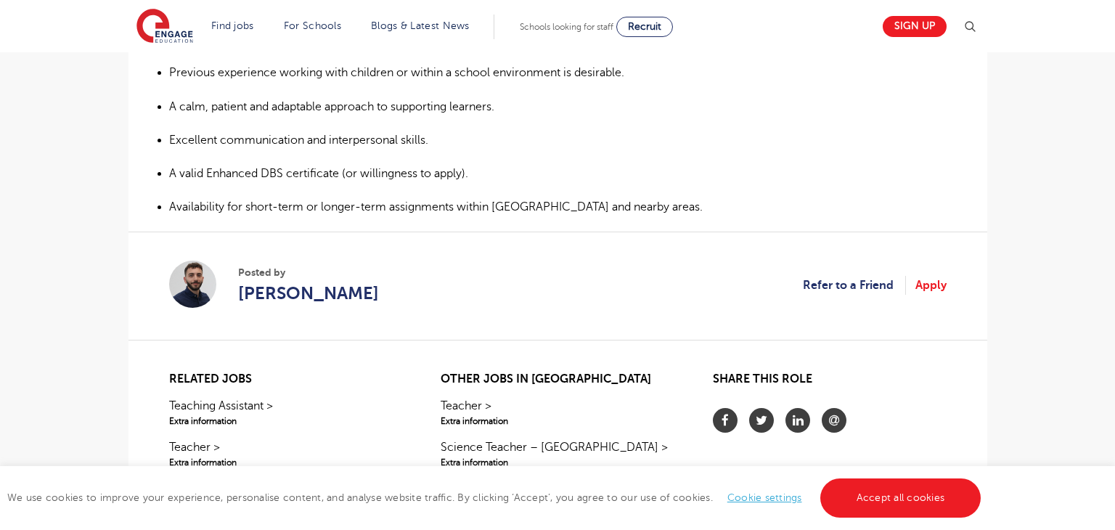
scroll to position [1014, 0]
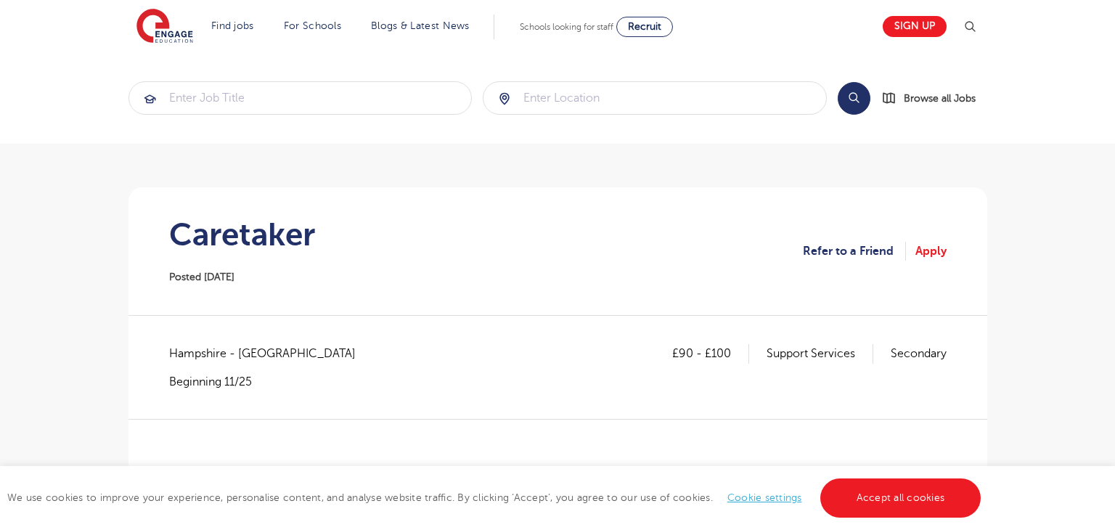
click at [230, 236] on h1 "Caretaker" at bounding box center [242, 234] width 146 height 36
copy h1 "Caretaker"
click at [177, 354] on span "Hampshire - [GEOGRAPHIC_DATA]" at bounding box center [269, 353] width 201 height 19
click at [177, 353] on span "Hampshire - [GEOGRAPHIC_DATA]" at bounding box center [269, 353] width 201 height 19
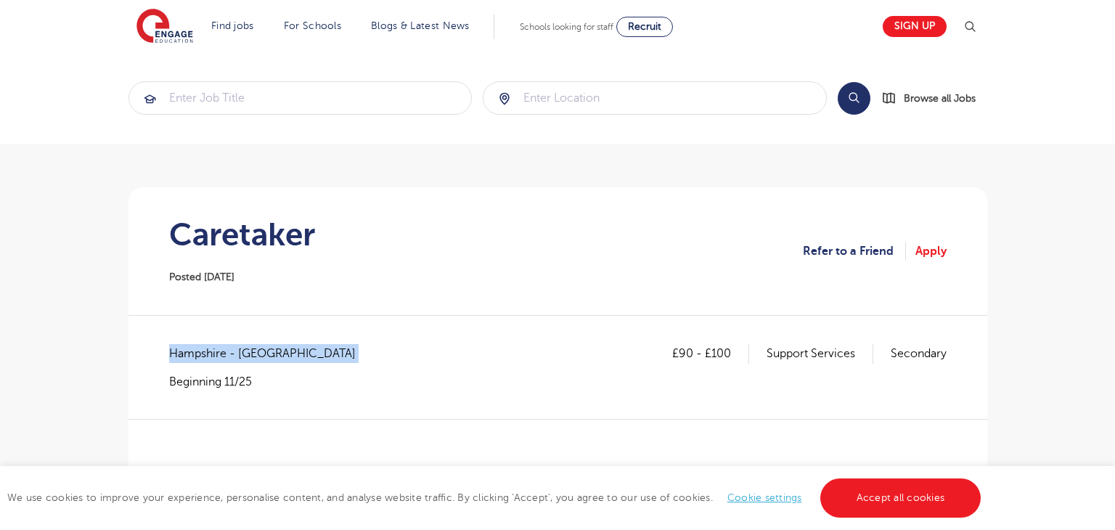
click at [177, 353] on span "Hampshire - [GEOGRAPHIC_DATA]" at bounding box center [269, 353] width 201 height 19
click at [177, 353] on span "Hampshire - Test Valley" at bounding box center [269, 353] width 201 height 19
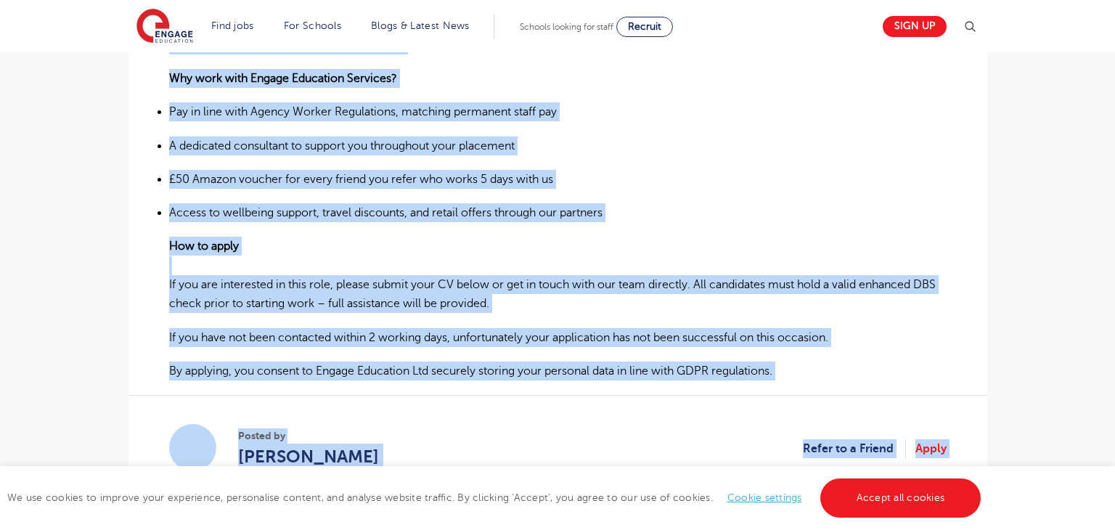
scroll to position [1139, 0]
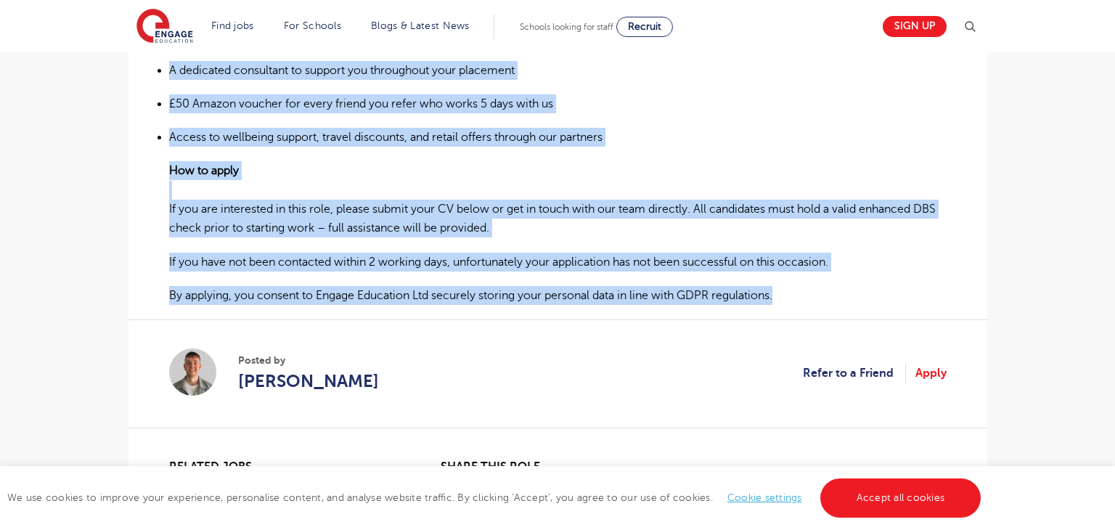
drag, startPoint x: 171, startPoint y: 345, endPoint x: 798, endPoint y: 300, distance: 627.9
copy div "Caretaker – Andover We are currently recruiting for a reliable and experienced …"
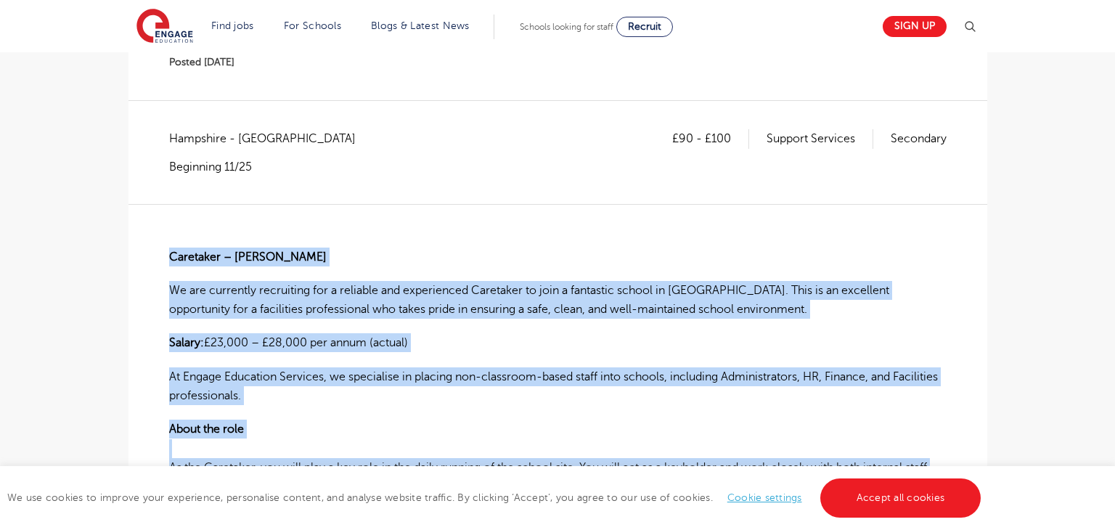
scroll to position [213, 0]
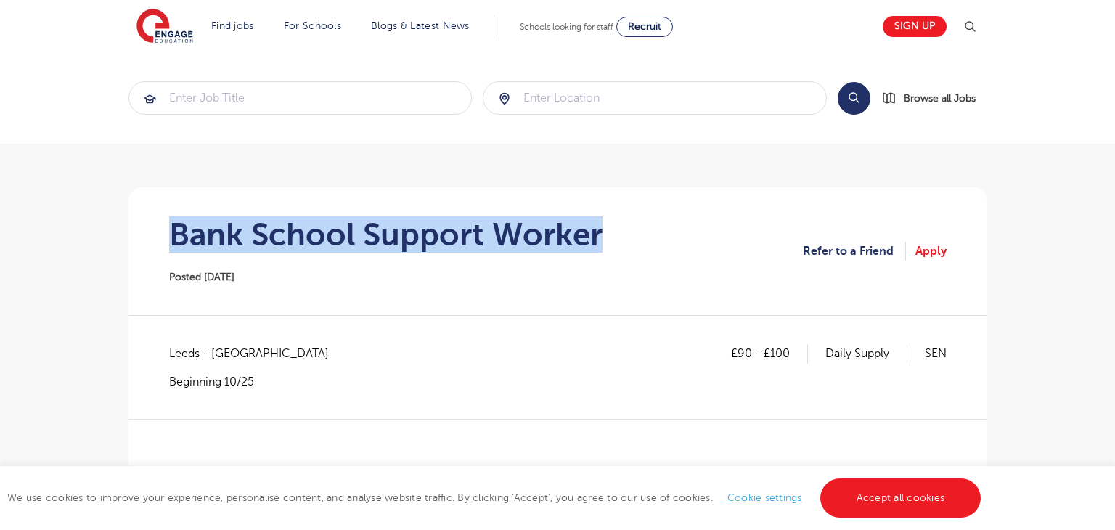
drag, startPoint x: 177, startPoint y: 231, endPoint x: 636, endPoint y: 231, distance: 459.4
click at [636, 231] on section "Bank School Support Worker Posted [DATE] Refer to a Friend Apply" at bounding box center [557, 251] width 835 height 128
copy h1 "Bank School Support Worker"
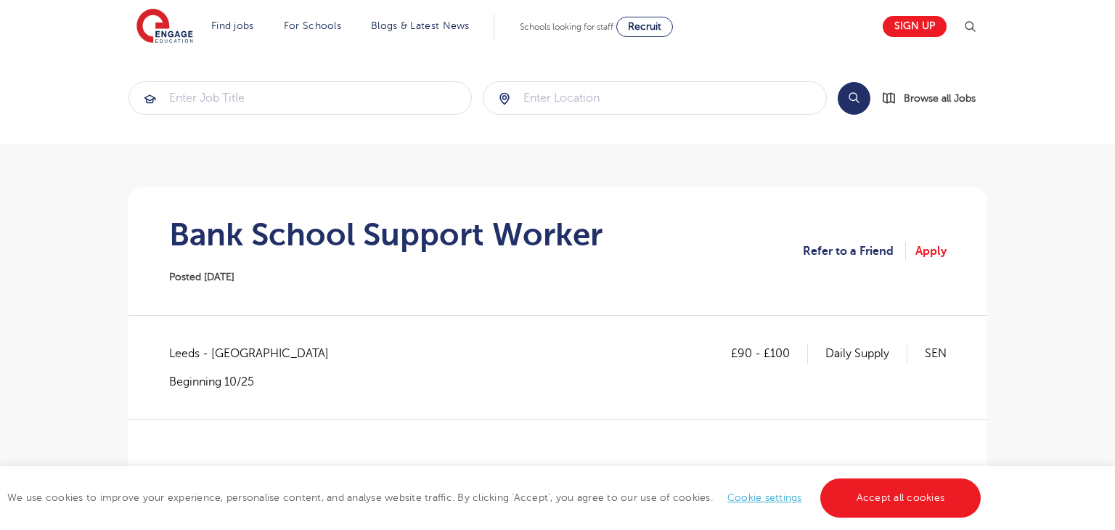
click at [180, 353] on span "Leeds - [GEOGRAPHIC_DATA]" at bounding box center [256, 353] width 174 height 19
click at [180, 351] on span "Leeds - [GEOGRAPHIC_DATA]" at bounding box center [256, 353] width 174 height 19
copy span "[GEOGRAPHIC_DATA]"
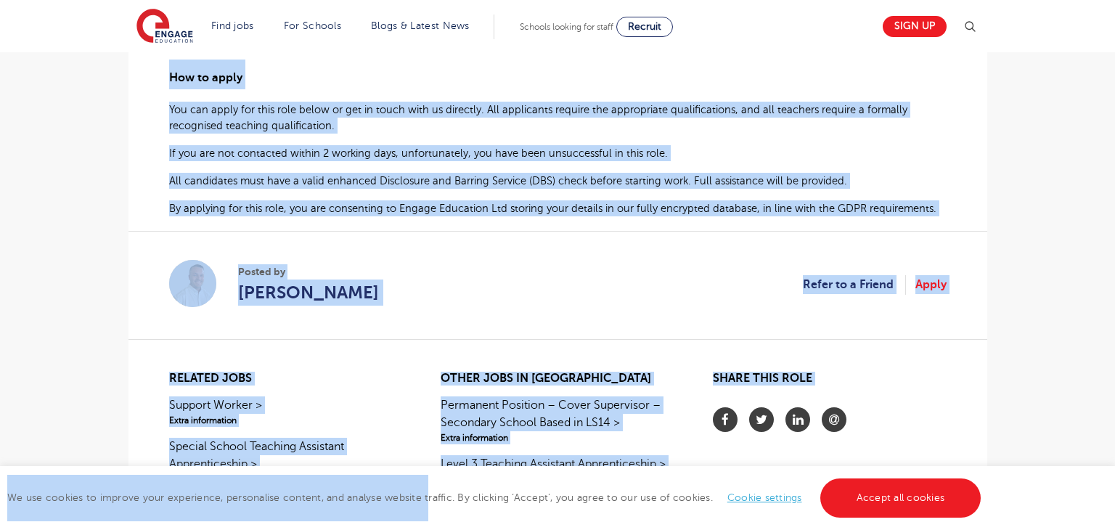
scroll to position [869, 0]
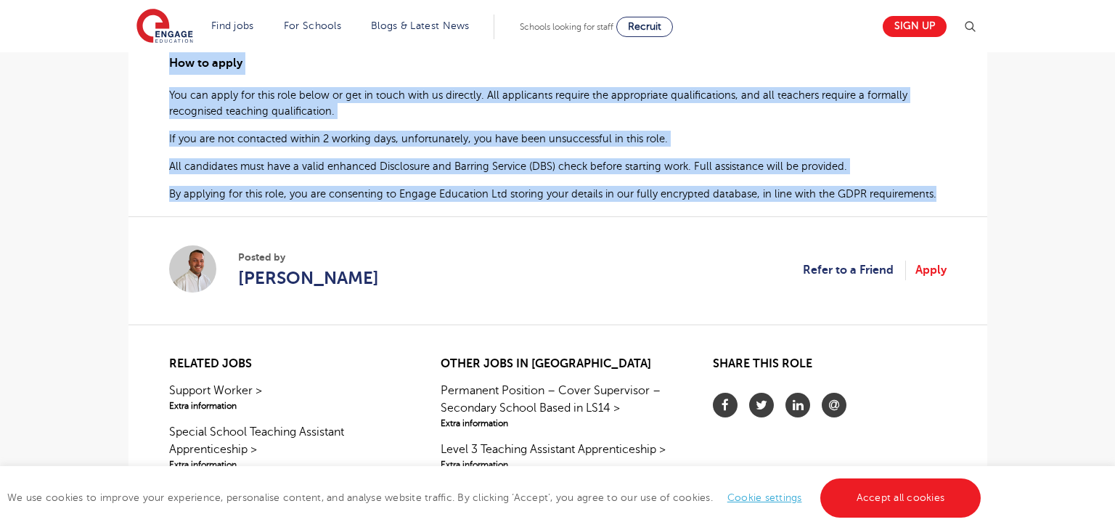
drag, startPoint x: 170, startPoint y: 237, endPoint x: 960, endPoint y: 204, distance: 791.0
copy div "Engage Education are currently working with a thriving special school in Stanni…"
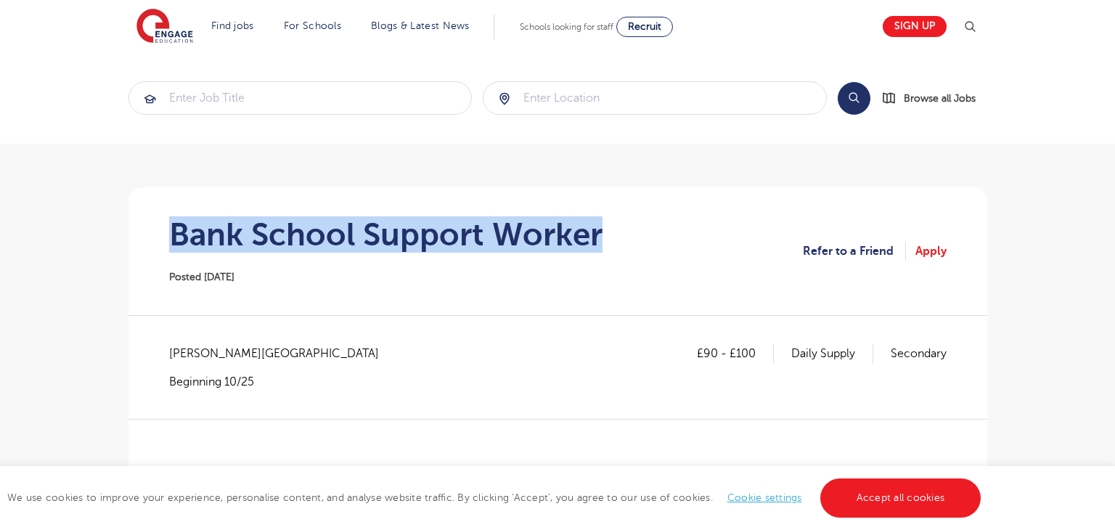
drag, startPoint x: 174, startPoint y: 229, endPoint x: 635, endPoint y: 234, distance: 460.8
click at [635, 234] on section "Bank School Support Worker Posted 13/10/25 Refer to a Friend Apply" at bounding box center [557, 251] width 835 height 128
copy h1 "Bank School Support Worker"
click at [206, 351] on span "[PERSON_NAME][GEOGRAPHIC_DATA]" at bounding box center [281, 353] width 224 height 19
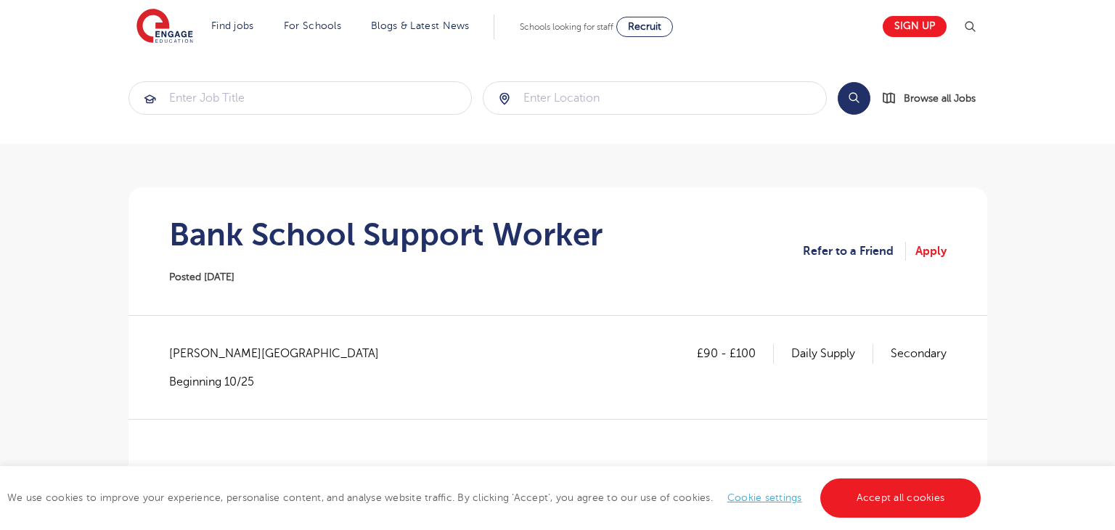
click at [206, 351] on span "Wakefield - Wakefield" at bounding box center [281, 353] width 224 height 19
copy span "Wakefield"
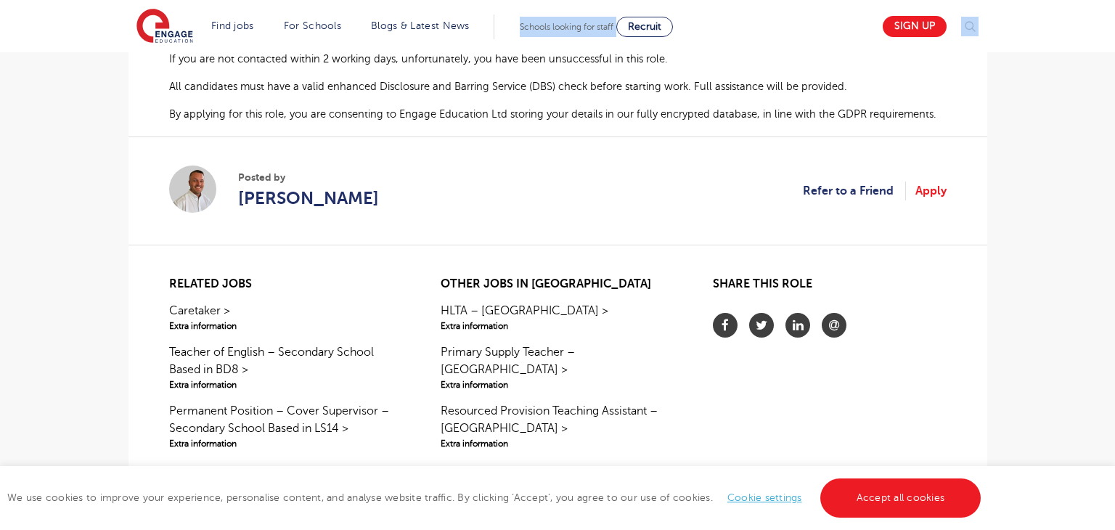
scroll to position [962, 0]
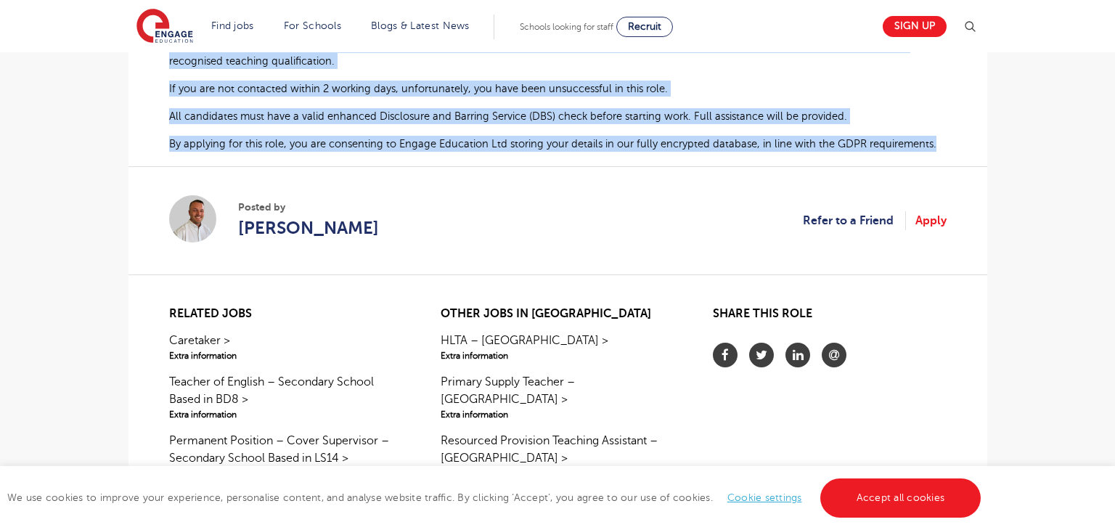
drag, startPoint x: 168, startPoint y: 311, endPoint x: 938, endPoint y: 139, distance: 788.9
copy div "Engage Education are currently working with a thriving special school in Pontef…"
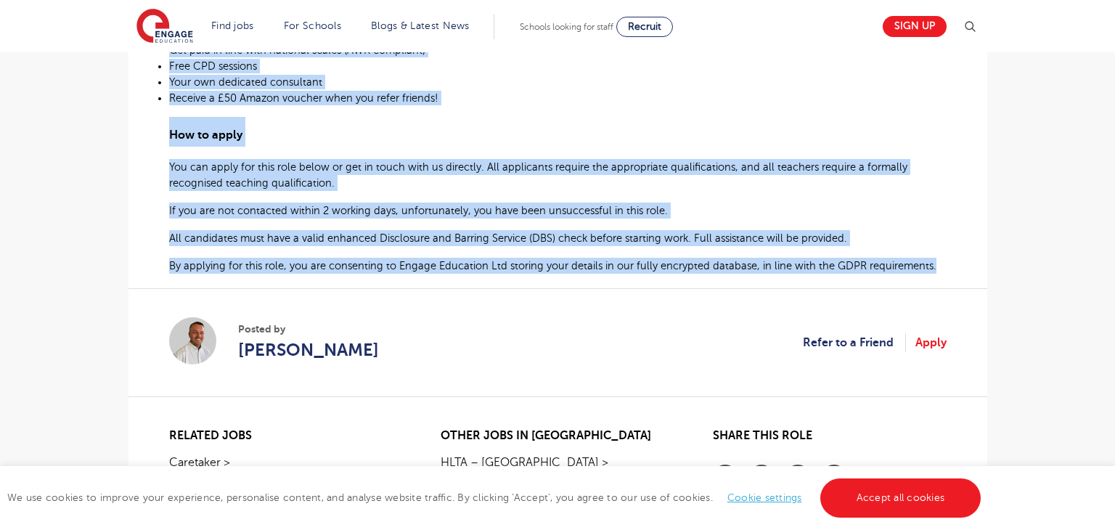
scroll to position [847, 0]
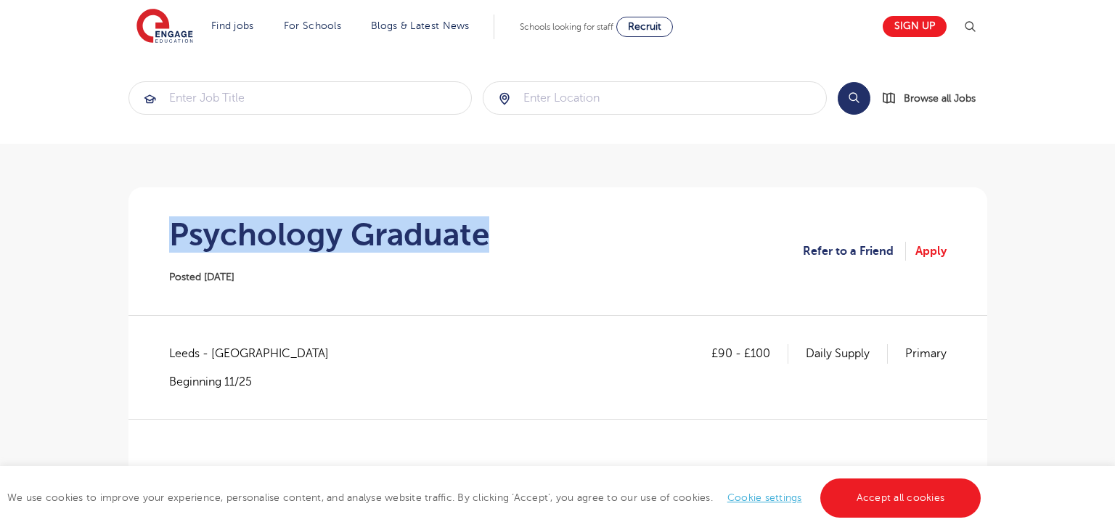
drag, startPoint x: 177, startPoint y: 229, endPoint x: 596, endPoint y: 247, distance: 419.1
click at [596, 247] on section "Psychology Graduate Posted [DATE] Refer to a Friend Apply" at bounding box center [557, 251] width 835 height 128
copy h1 "Psychology Graduate"
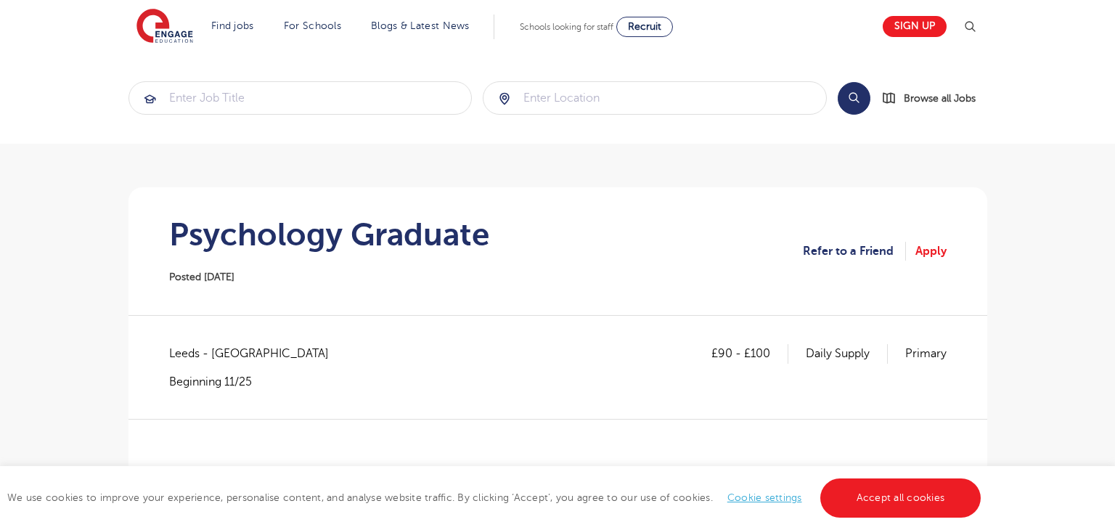
click at [186, 350] on span "Leeds - [GEOGRAPHIC_DATA]" at bounding box center [256, 353] width 174 height 19
click at [187, 348] on span "Leeds - [GEOGRAPHIC_DATA]" at bounding box center [256, 353] width 174 height 19
click at [183, 352] on span "Leeds - [GEOGRAPHIC_DATA]" at bounding box center [256, 353] width 174 height 19
copy span "Leeds"
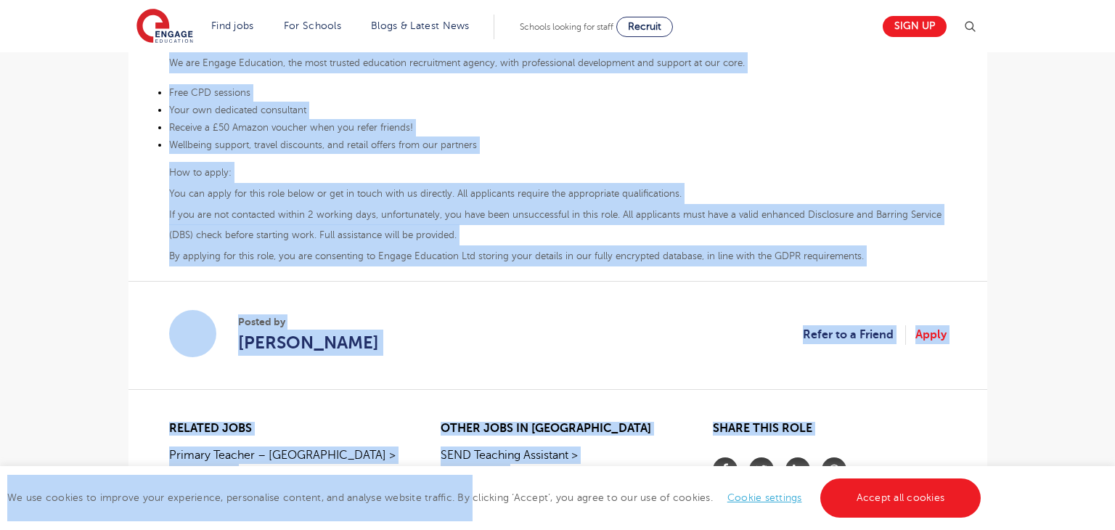
scroll to position [842, 0]
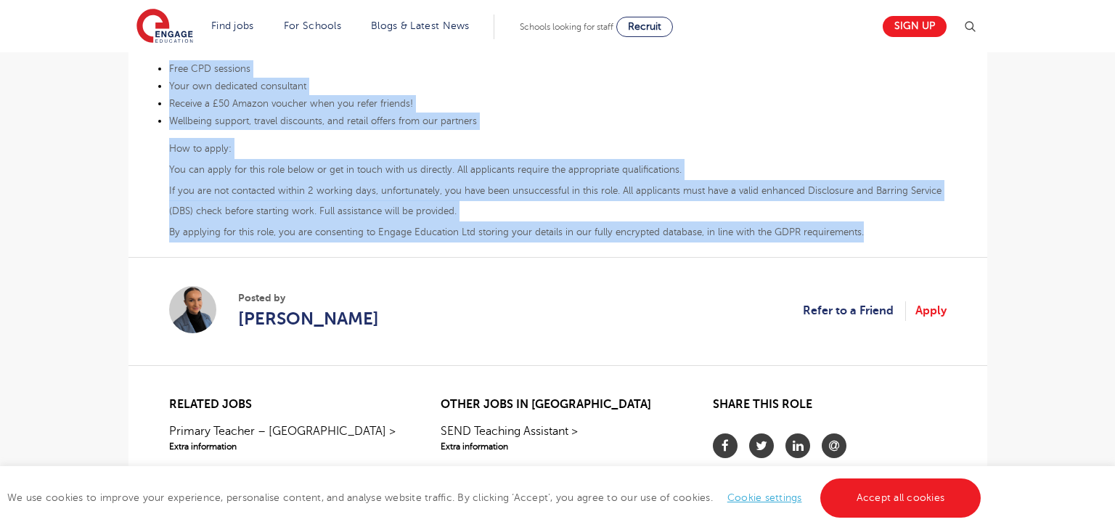
drag, startPoint x: 166, startPoint y: 272, endPoint x: 871, endPoint y: 233, distance: 705.7
copy div "Are you a Psychology Graduate with a second-class degree or higher? Are you an …"
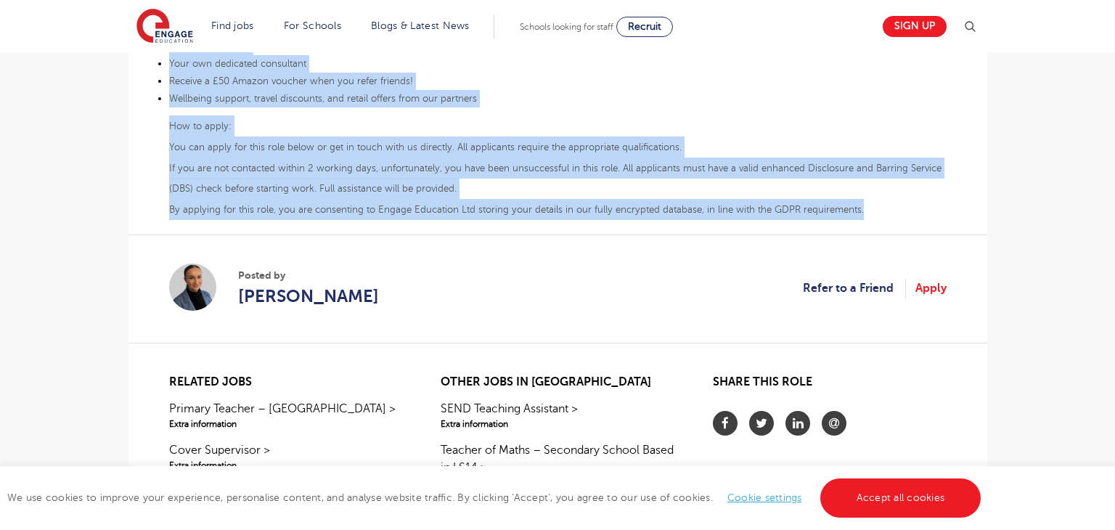
scroll to position [865, 0]
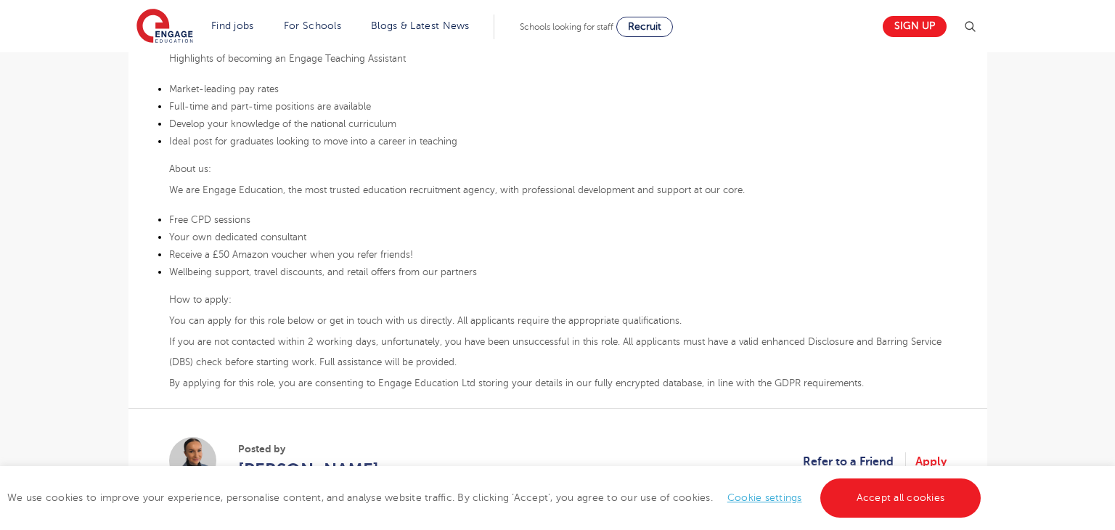
scroll to position [676, 0]
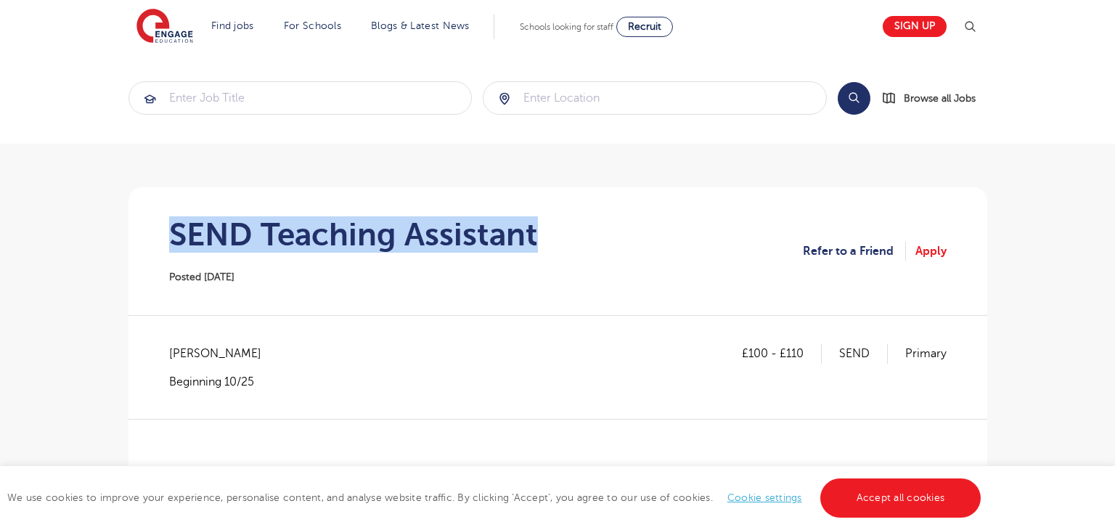
drag, startPoint x: 167, startPoint y: 226, endPoint x: 610, endPoint y: 233, distance: 443.4
click at [610, 233] on section "SEND Teaching Assistant Posted 13/10/25 Refer to a Friend Apply" at bounding box center [557, 251] width 835 height 128
copy h1 "SEND Teaching Assistant"
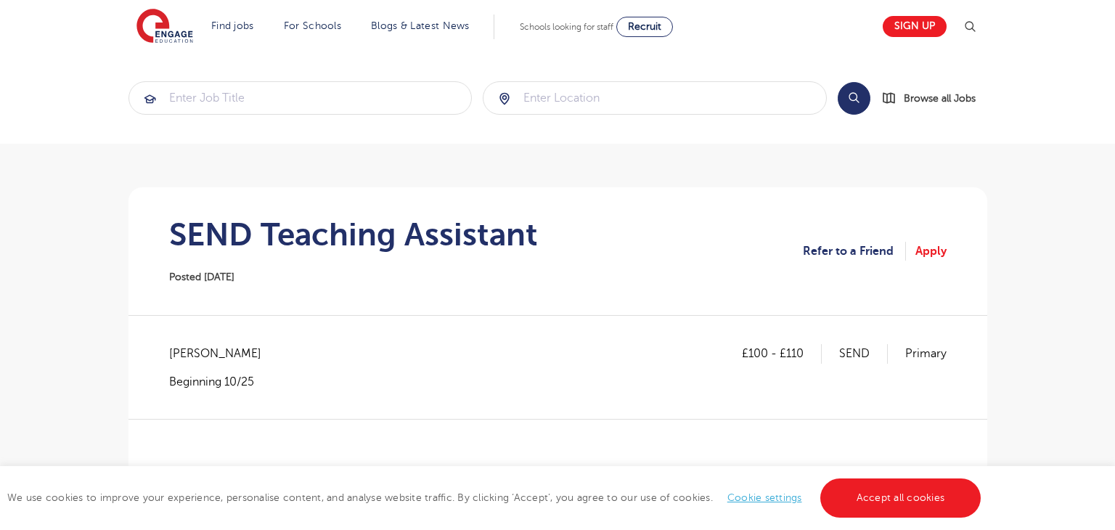
click at [184, 346] on span "[PERSON_NAME]" at bounding box center [222, 353] width 107 height 19
click at [185, 347] on span "Lambeth - Lambeth" at bounding box center [222, 353] width 107 height 19
copy span "Lambeth"
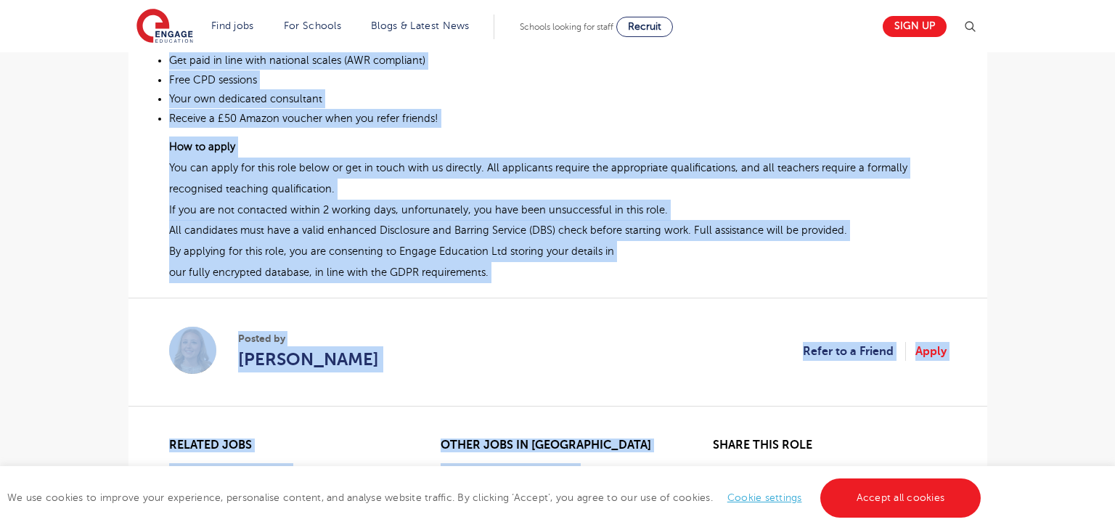
scroll to position [984, 0]
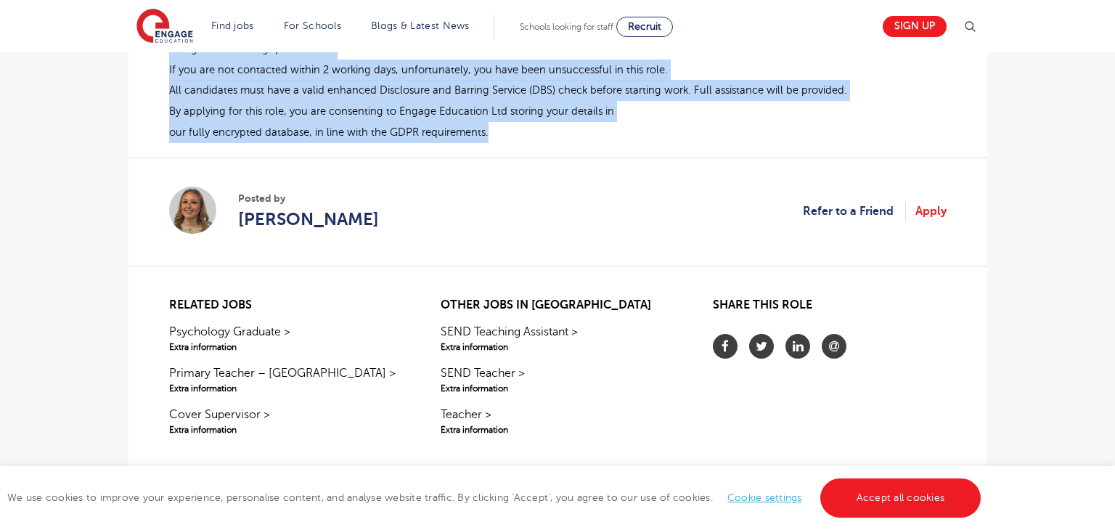
drag, startPoint x: 170, startPoint y: 246, endPoint x: 493, endPoint y: 131, distance: 342.7
copy div "Engage Education are looking for dedicated SEN Teaching Assistants to join a gr…"
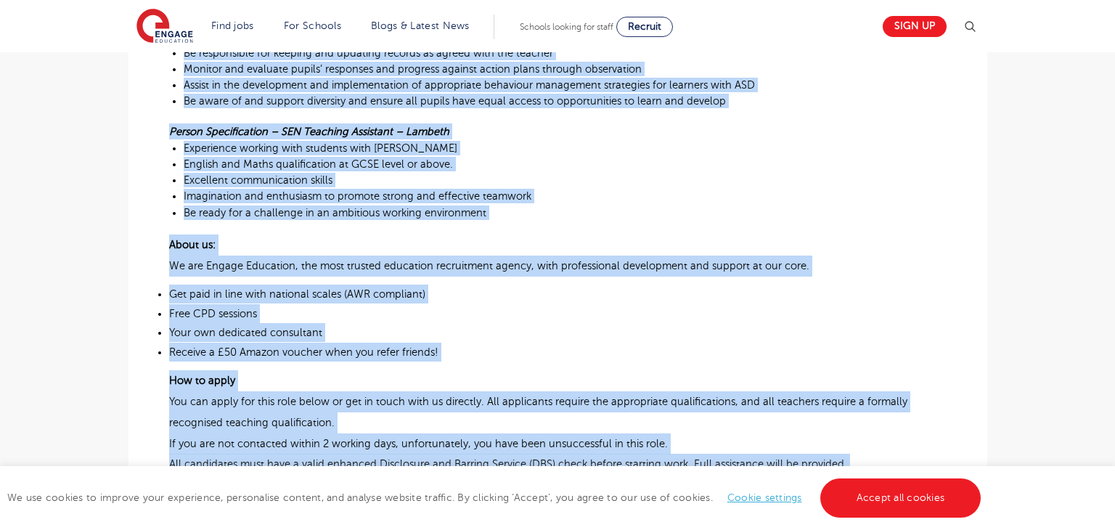
scroll to position [610, 0]
click at [303, 152] on span "Experience working with students with SEN" at bounding box center [321, 149] width 274 height 12
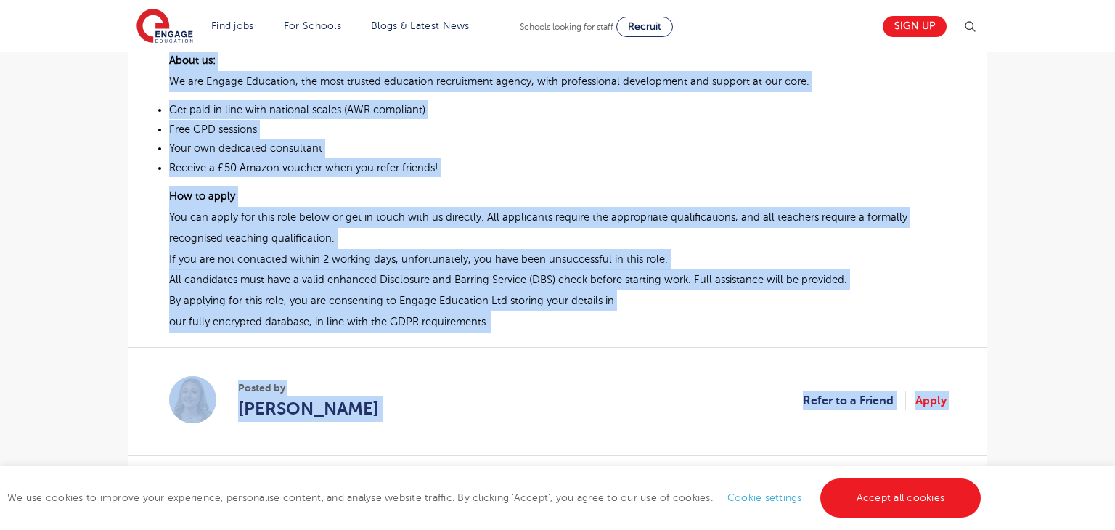
scroll to position [899, 0]
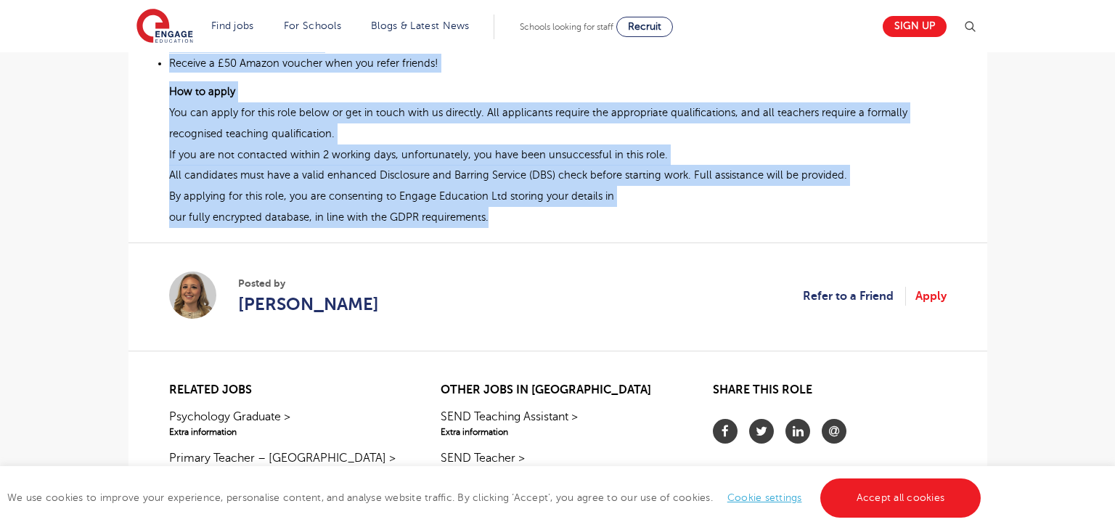
drag, startPoint x: 168, startPoint y: 283, endPoint x: 515, endPoint y: 224, distance: 351.2
copy div "Engage Education are looking for dedicated SEN Teaching Assistants to join a gr…"
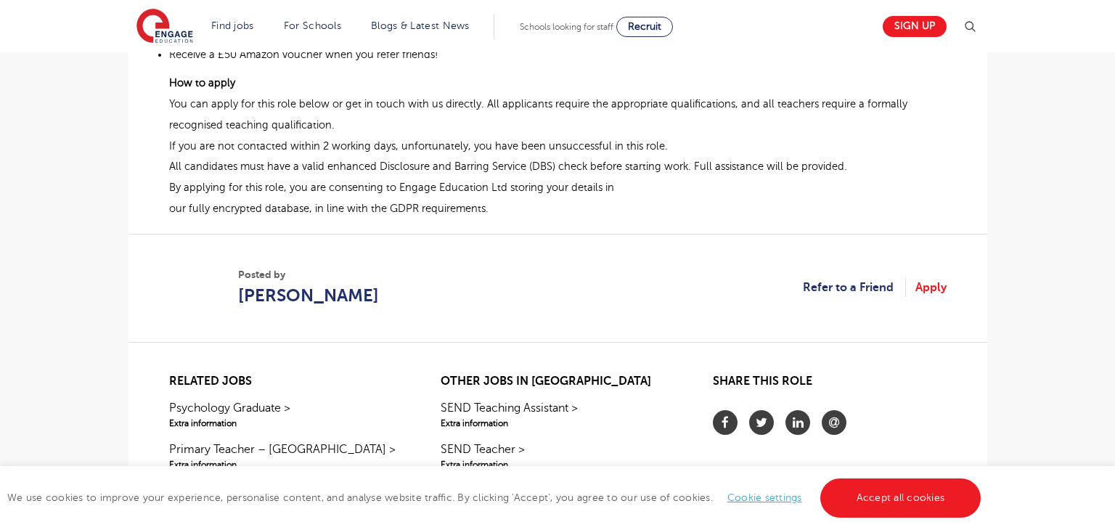
scroll to position [915, 0]
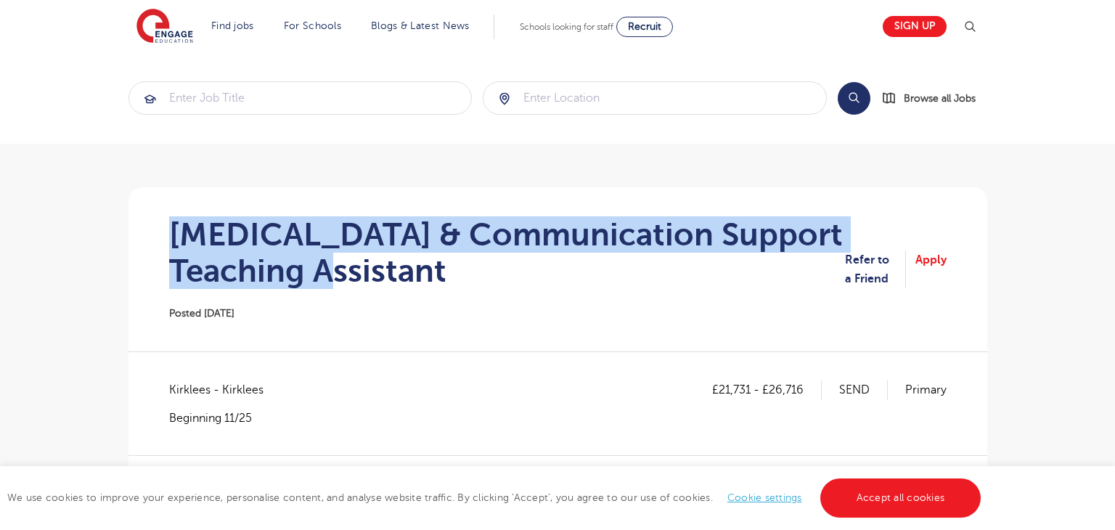
drag, startPoint x: 167, startPoint y: 232, endPoint x: 303, endPoint y: 277, distance: 143.0
click at [303, 277] on section "[MEDICAL_DATA] & Communication Support Teaching Assistant Posted [DATE] Refer t…" at bounding box center [557, 269] width 835 height 164
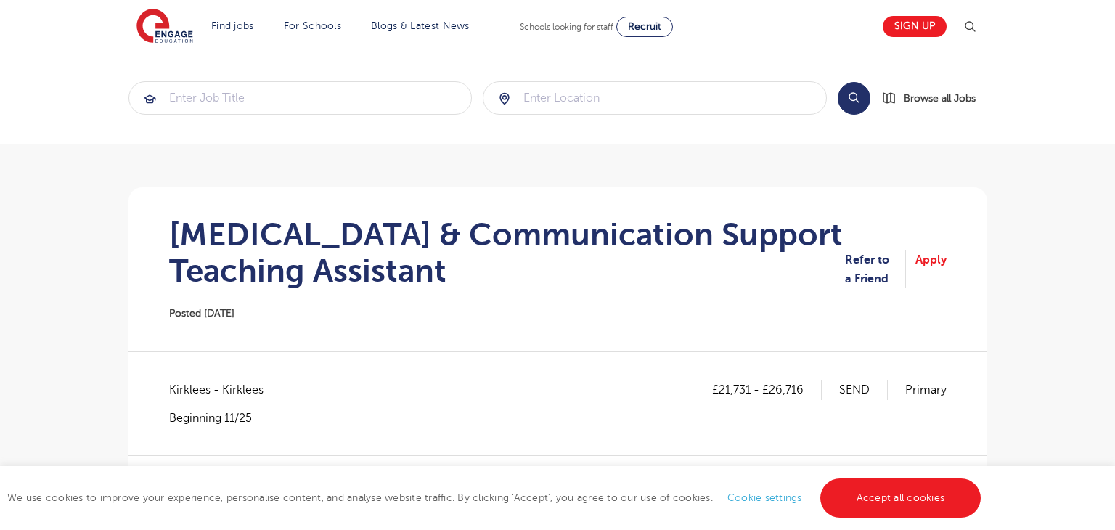
click at [190, 387] on span "Kirklees - Kirklees" at bounding box center [223, 389] width 109 height 19
copy span "Kirklees"
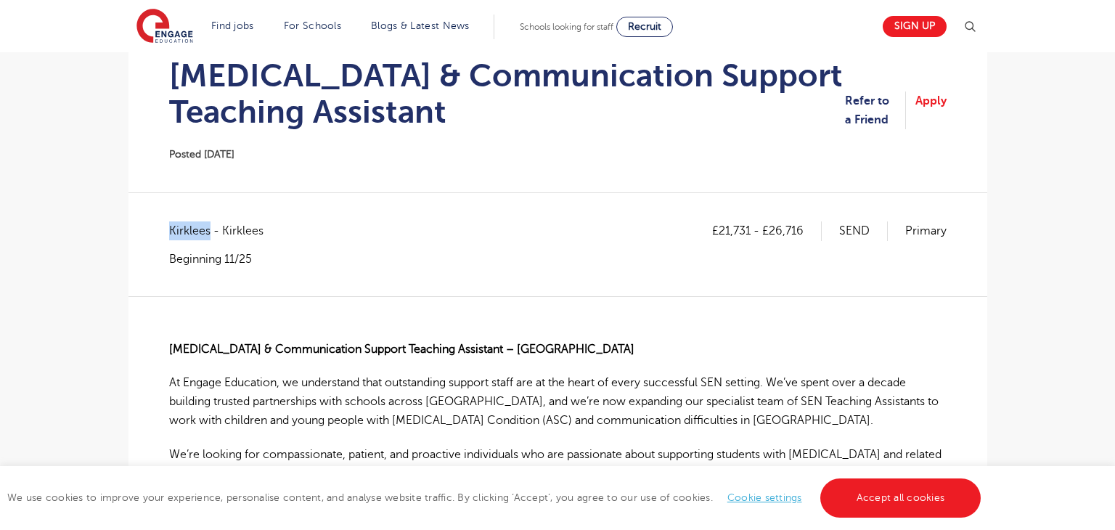
scroll to position [263, 0]
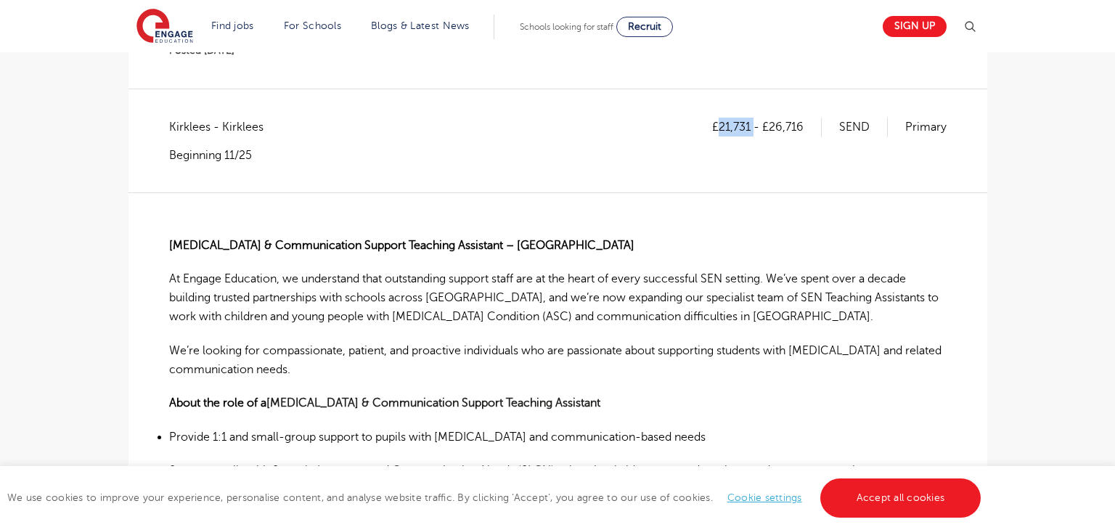
drag, startPoint x: 718, startPoint y: 126, endPoint x: 754, endPoint y: 126, distance: 36.3
click at [754, 126] on p "£21,731 - £26,716" at bounding box center [767, 127] width 110 height 19
click at [723, 176] on div "£21,731 - £26,716 SEND Primary Kirklees - [GEOGRAPHIC_DATA] Beginning 11/25" at bounding box center [557, 155] width 777 height 74
drag, startPoint x: 716, startPoint y: 131, endPoint x: 750, endPoint y: 131, distance: 33.4
click at [750, 131] on p "£21,731 - £26,716" at bounding box center [767, 127] width 110 height 19
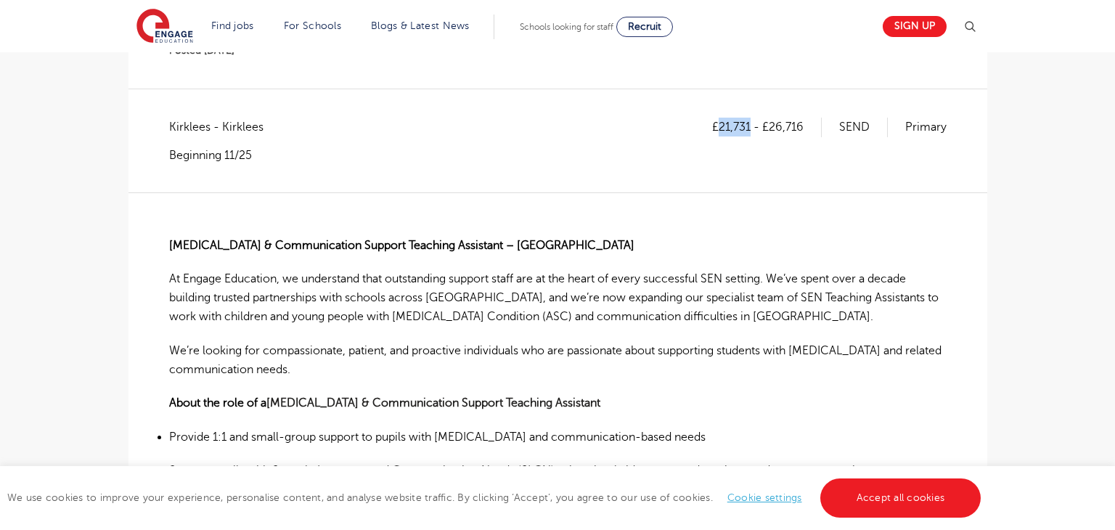
copy p "21,731"
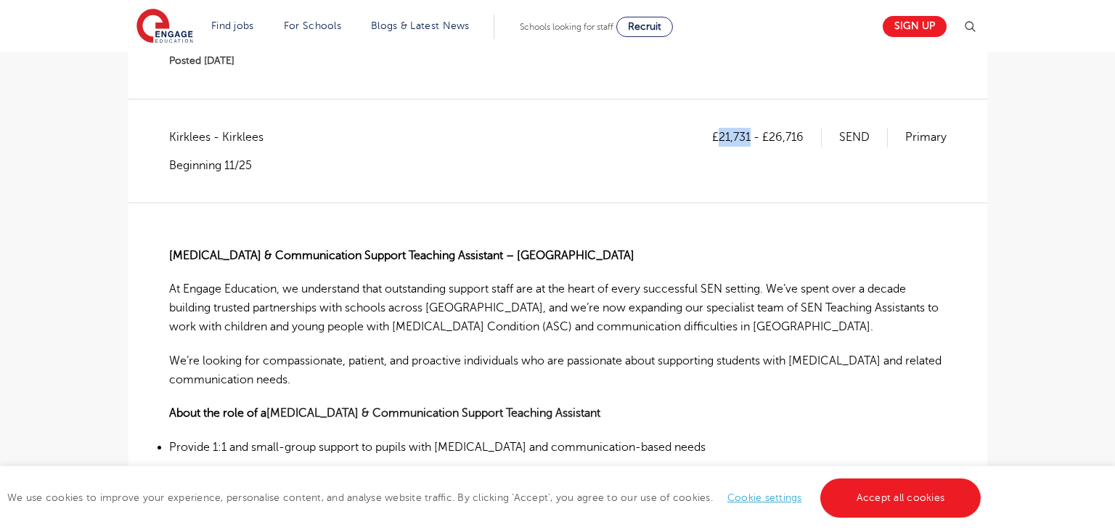
scroll to position [251, 0]
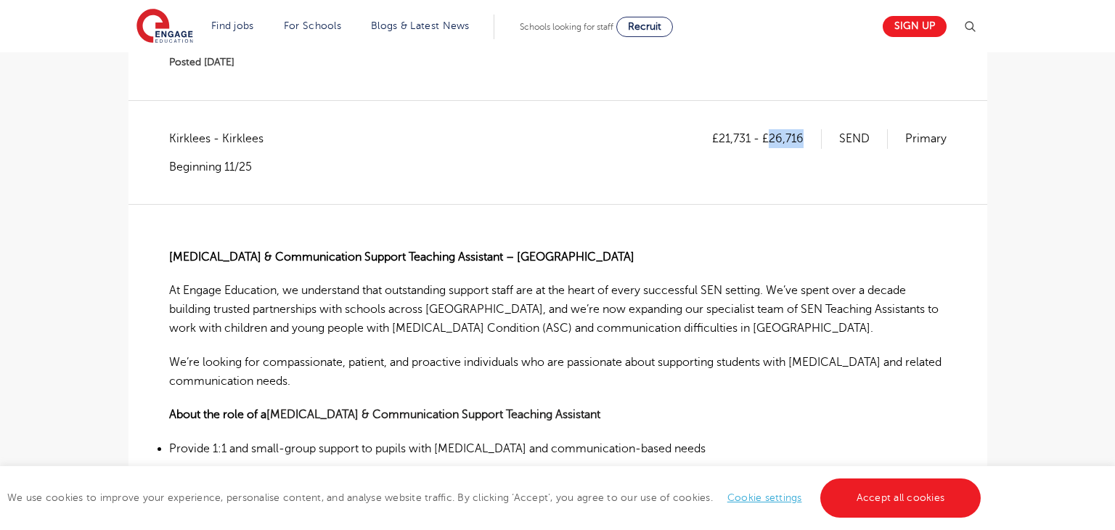
drag, startPoint x: 771, startPoint y: 132, endPoint x: 810, endPoint y: 134, distance: 39.2
click at [810, 134] on p "£21,731 - £26,716" at bounding box center [767, 138] width 110 height 19
copy p "26,716"
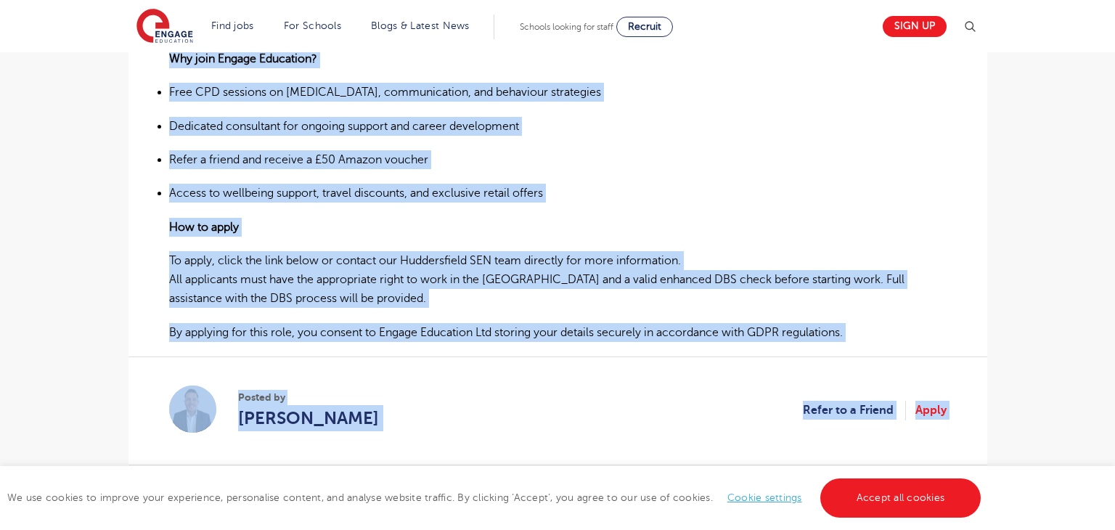
scroll to position [1089, 0]
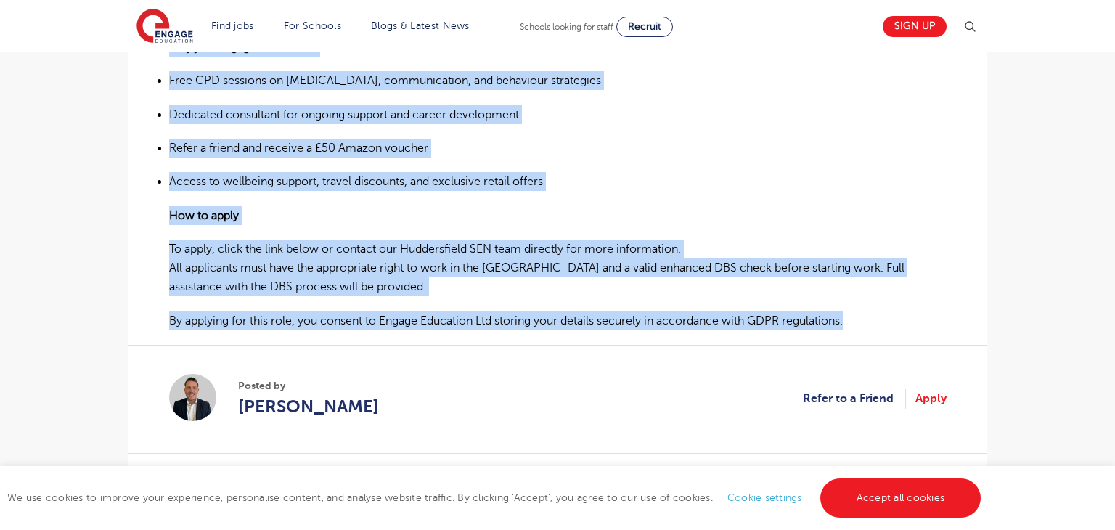
drag, startPoint x: 170, startPoint y: 255, endPoint x: 898, endPoint y: 308, distance: 730.5
copy div "Loremi & Dolorsitametc Adipisc Elitsedd Eiusmodte – Incididuntut La Etdolo Magn…"
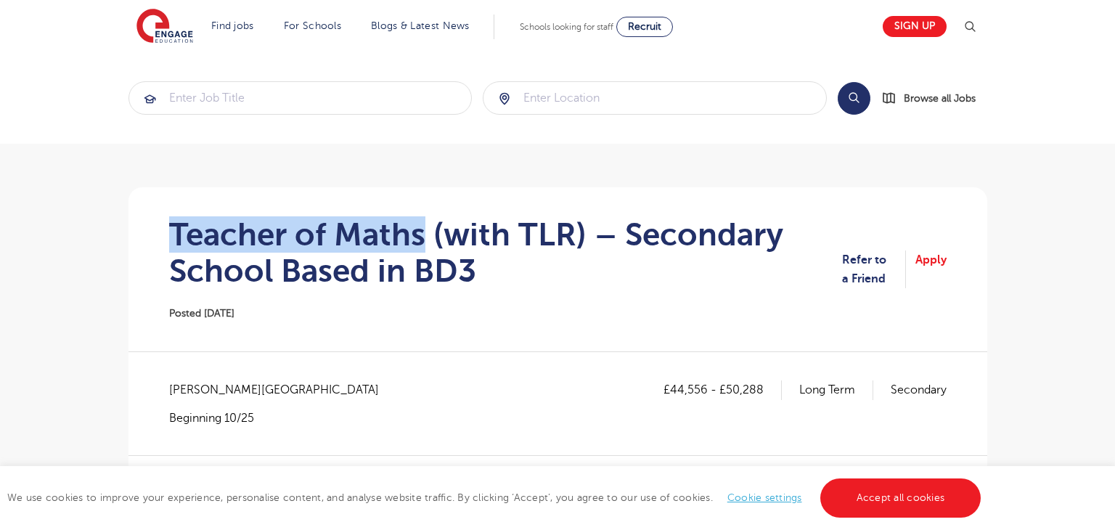
click at [427, 238] on h1 "Teacher of Maths (with TLR) – Secondary School Based in BD3" at bounding box center [505, 252] width 673 height 73
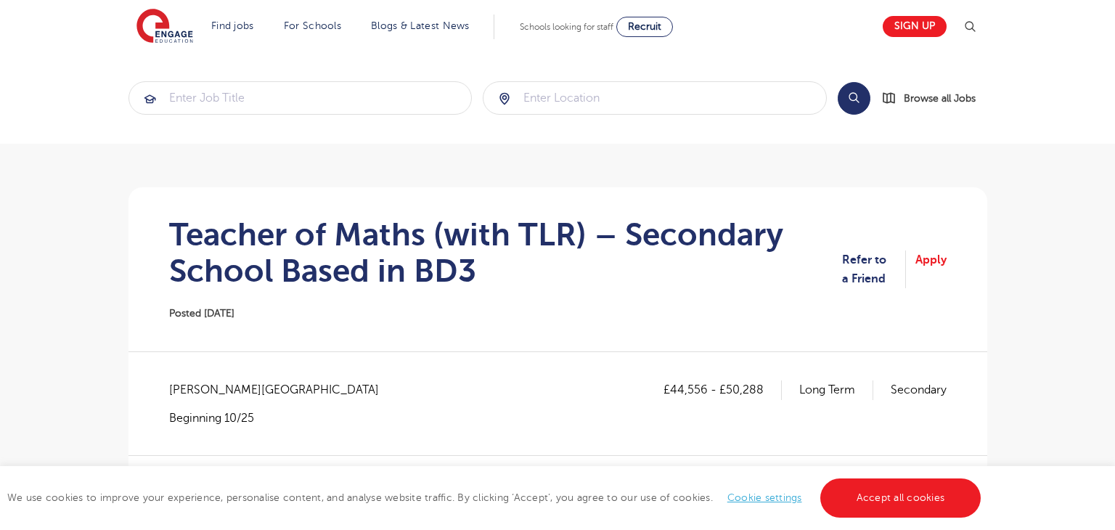
click at [205, 388] on span "Bradford - Bradford" at bounding box center [281, 389] width 224 height 19
click at [207, 388] on span "Bradford - Bradford" at bounding box center [281, 389] width 224 height 19
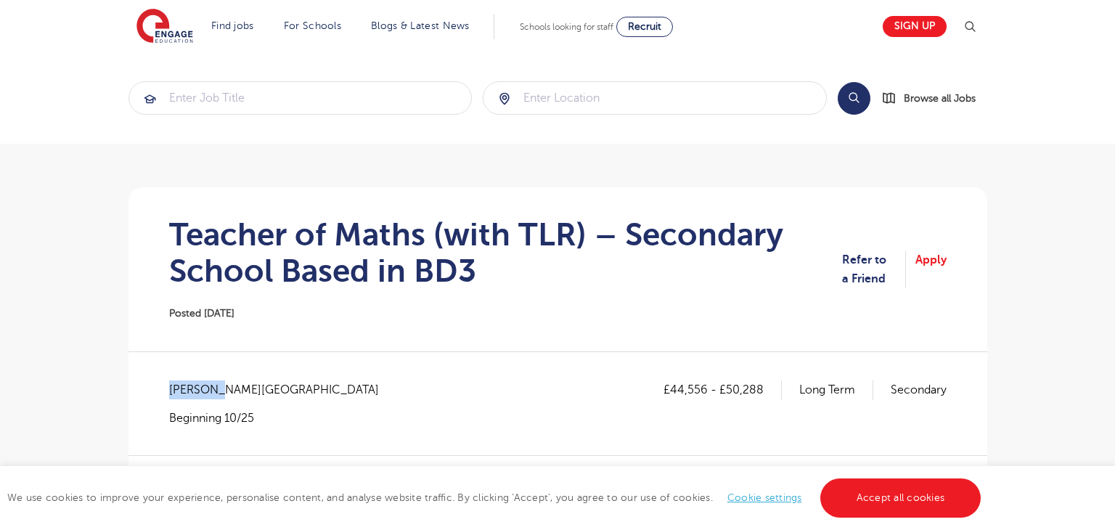
click at [207, 388] on span "Bradford - Bradford" at bounding box center [281, 389] width 224 height 19
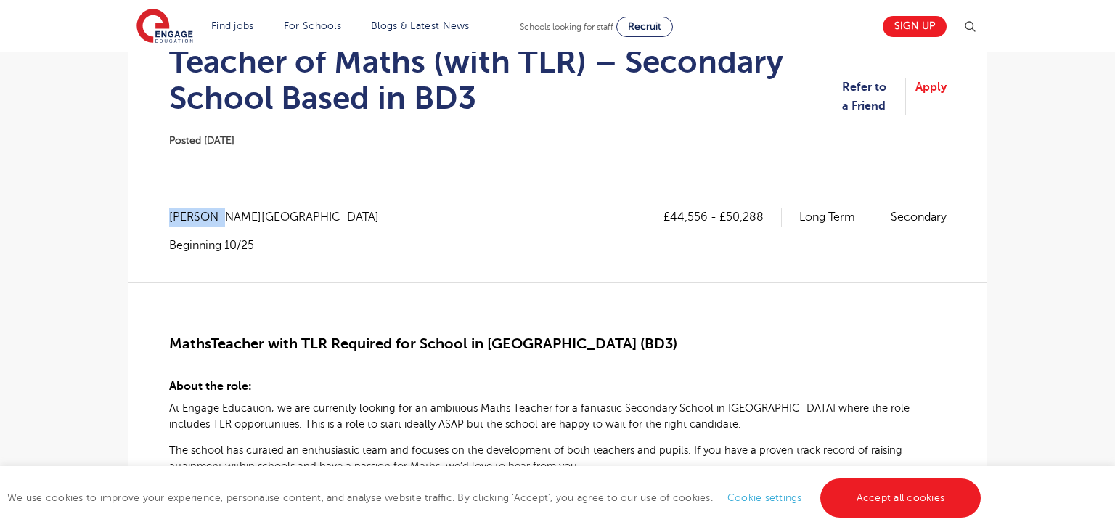
scroll to position [192, 0]
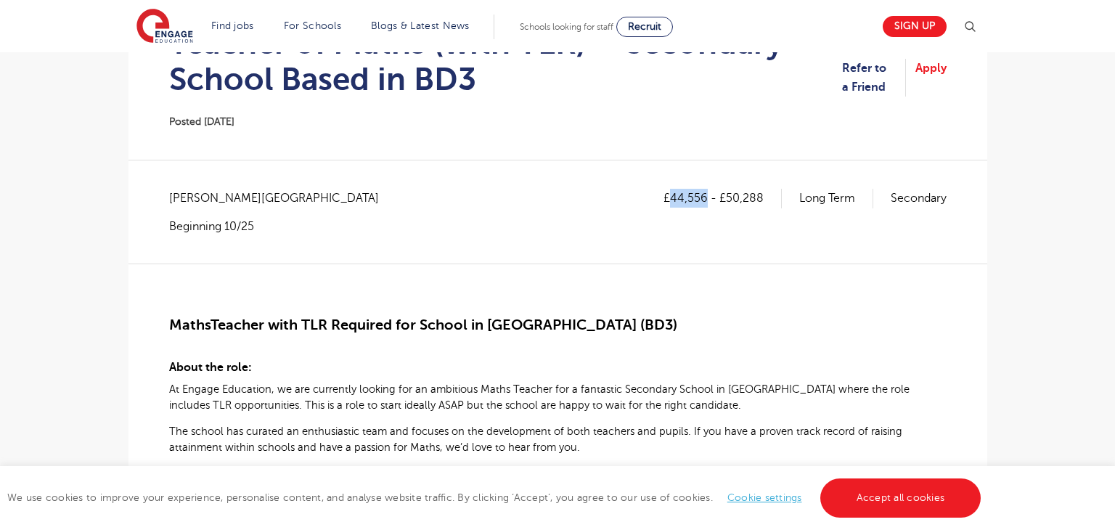
drag, startPoint x: 672, startPoint y: 192, endPoint x: 705, endPoint y: 194, distance: 32.7
click at [705, 194] on p "£44,556 - £50,288" at bounding box center [722, 198] width 118 height 19
copy p "44,556"
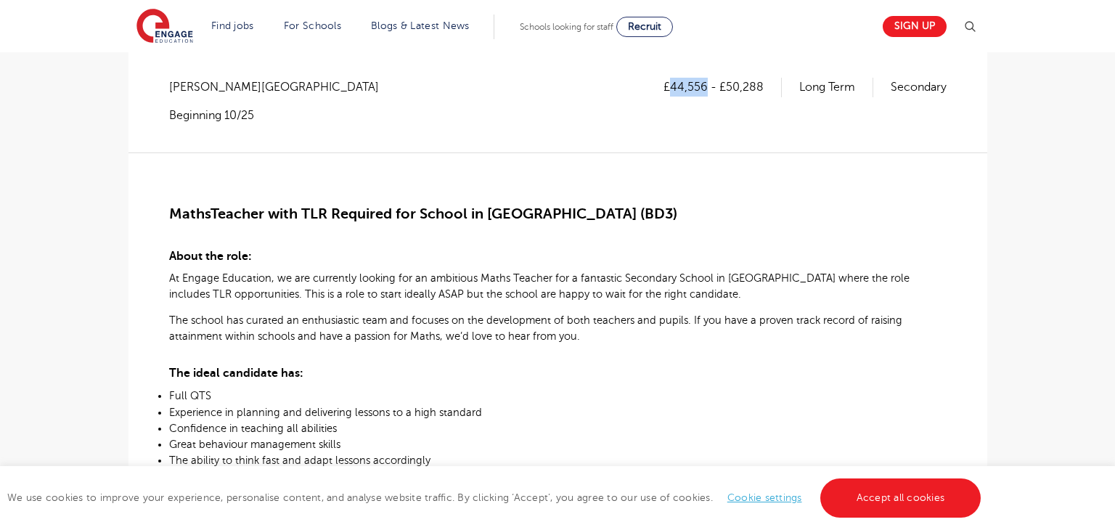
scroll to position [321, 0]
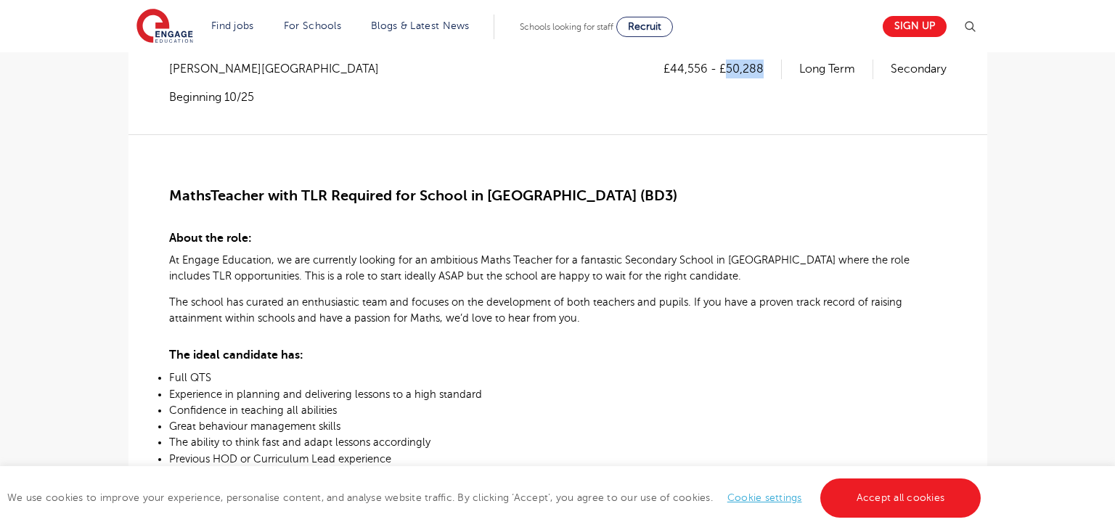
drag, startPoint x: 726, startPoint y: 67, endPoint x: 767, endPoint y: 68, distance: 41.4
click at [767, 68] on p "£44,556 - £50,288" at bounding box center [722, 69] width 118 height 19
copy p "50,288"
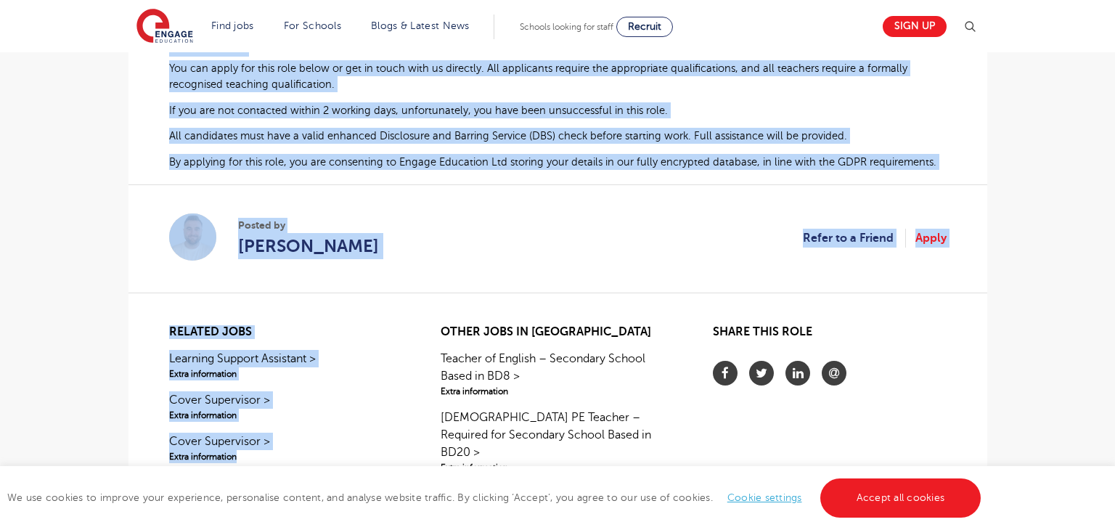
scroll to position [1091, 0]
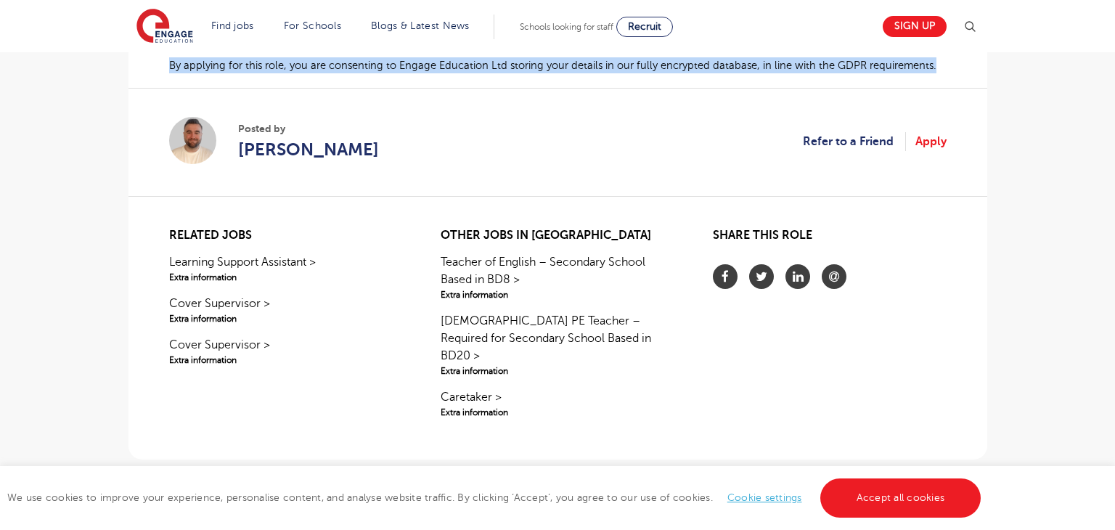
drag, startPoint x: 171, startPoint y: 192, endPoint x: 938, endPoint y: 76, distance: 775.0
copy div "Maths Teacher with TLR Required for School in Bradford (BD3) About the role: At…"
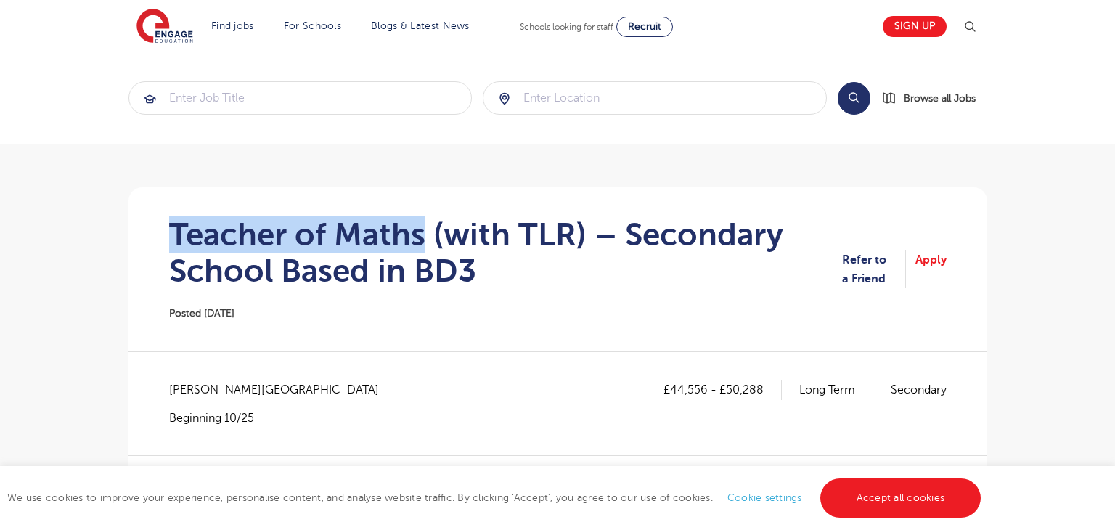
drag, startPoint x: 176, startPoint y: 231, endPoint x: 421, endPoint y: 231, distance: 245.3
click at [421, 231] on h1 "Teacher of Maths (with TLR) – Secondary School Based in BD3" at bounding box center [505, 252] width 673 height 73
copy h1 "Teacher of Maths"
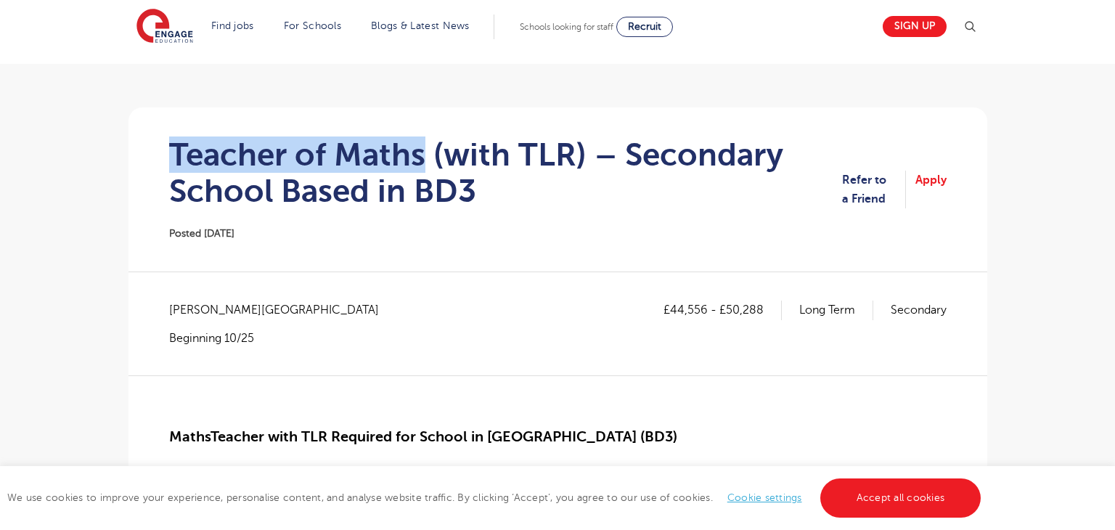
scroll to position [42, 0]
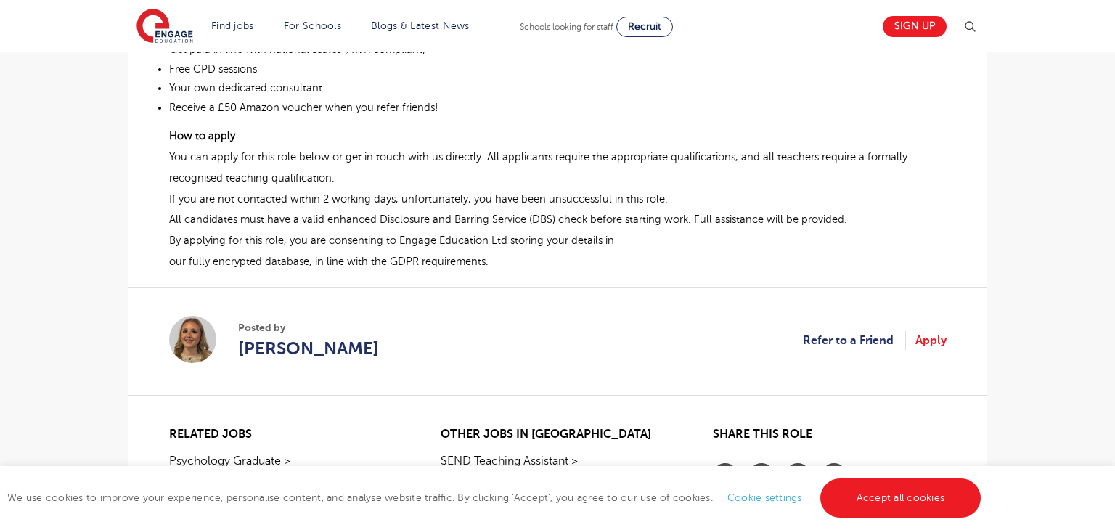
scroll to position [676, 0]
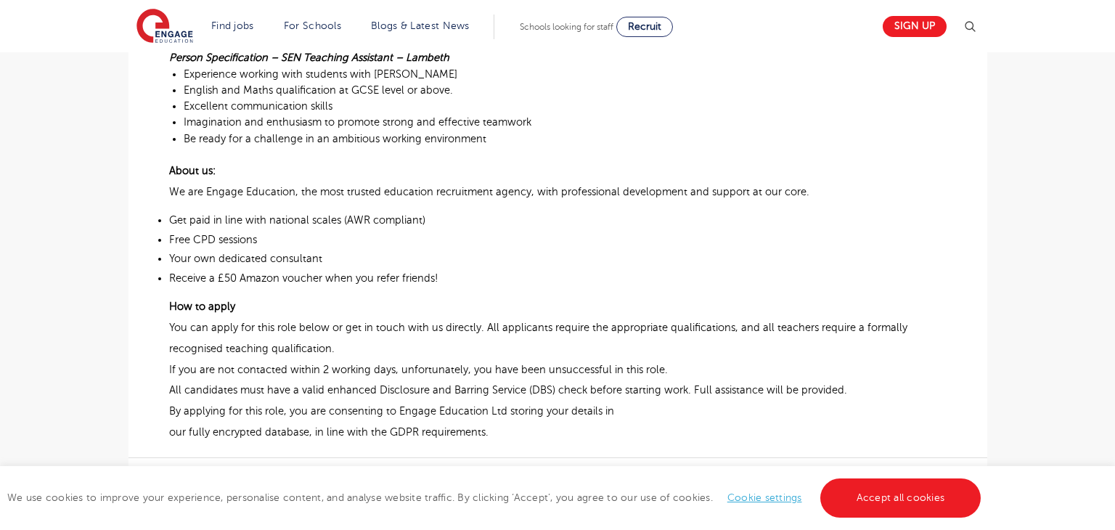
scroll to position [686, 0]
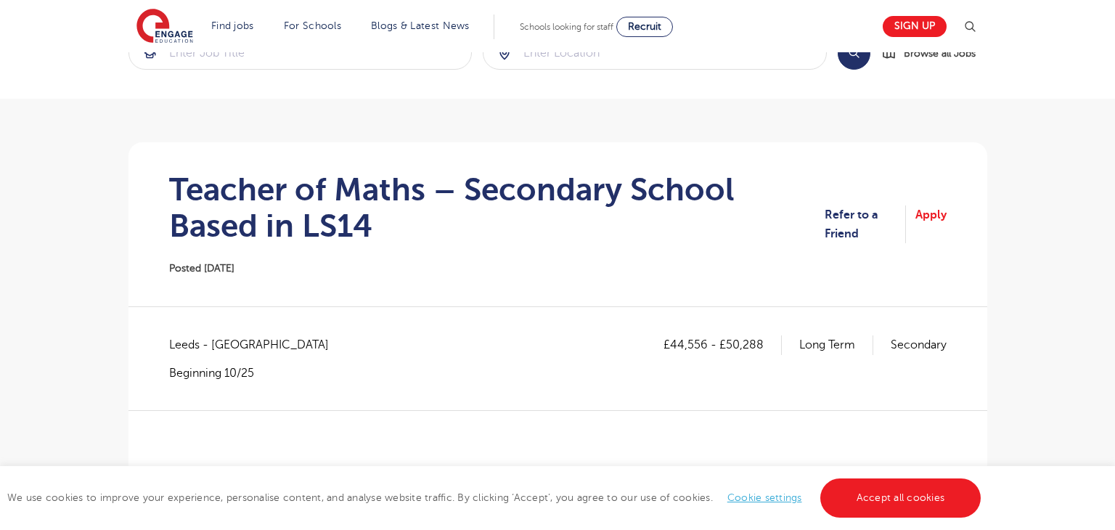
scroll to position [87, 0]
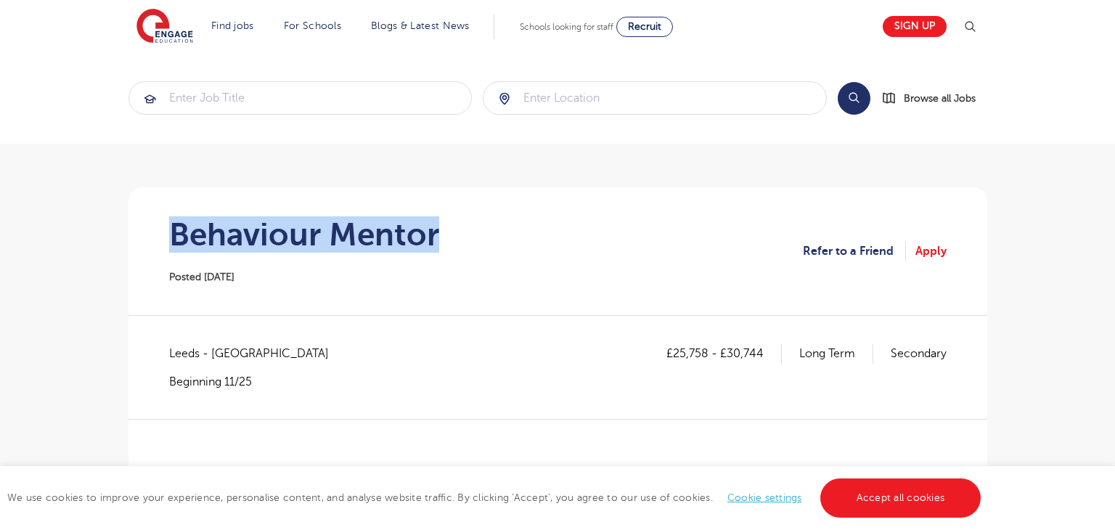
drag, startPoint x: 177, startPoint y: 238, endPoint x: 491, endPoint y: 235, distance: 313.5
click at [487, 238] on section "Behaviour Mentor Posted 13/10/25 Refer to a Friend Apply" at bounding box center [557, 251] width 835 height 128
copy h1 "Behaviour Mentor"
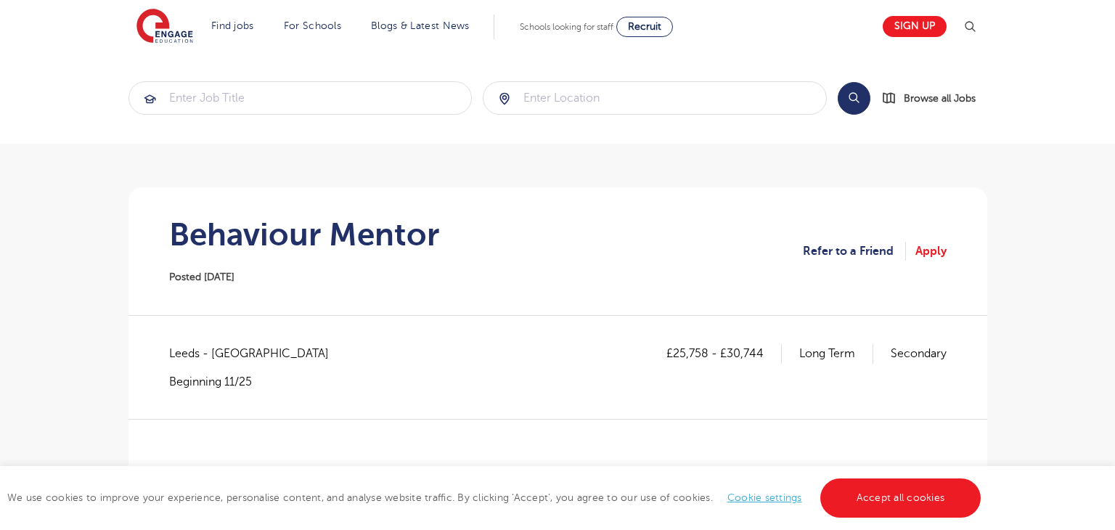
click at [181, 356] on span "Leeds - Leeds" at bounding box center [256, 353] width 174 height 19
copy span "Leeds"
drag, startPoint x: 674, startPoint y: 358, endPoint x: 705, endPoint y: 353, distance: 30.9
click at [705, 353] on p "£25,758 - £30,744" at bounding box center [723, 353] width 115 height 19
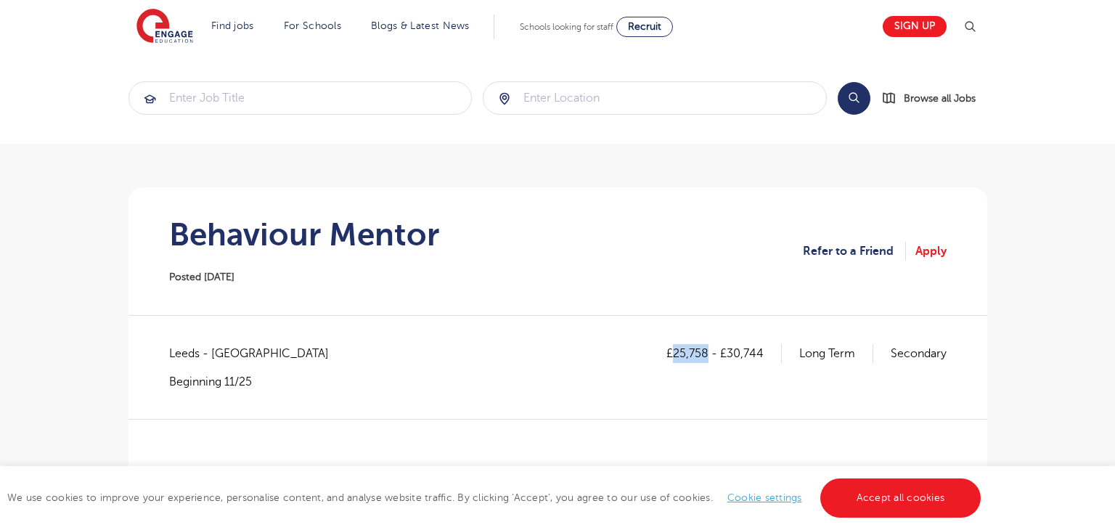
copy p "25,758"
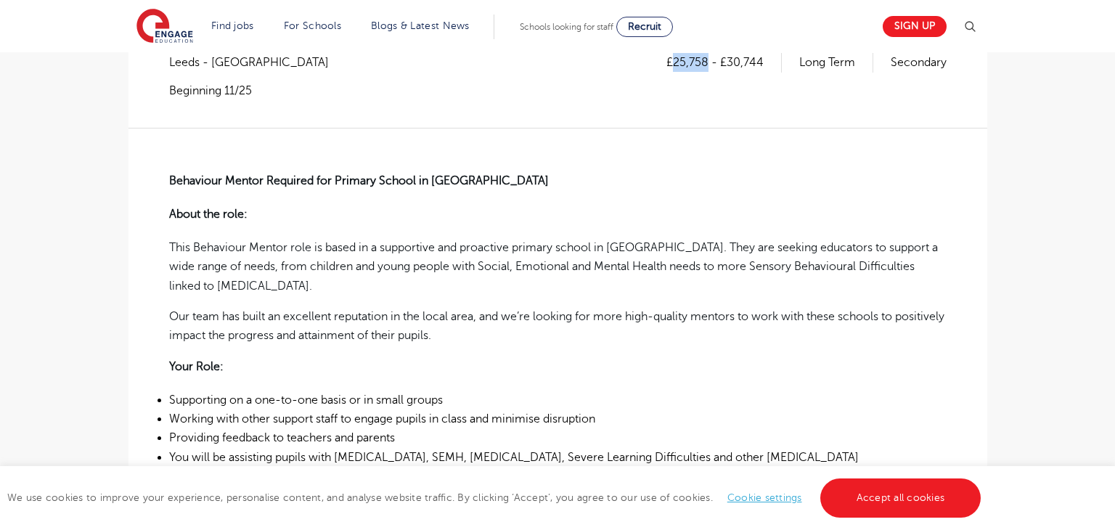
scroll to position [296, 0]
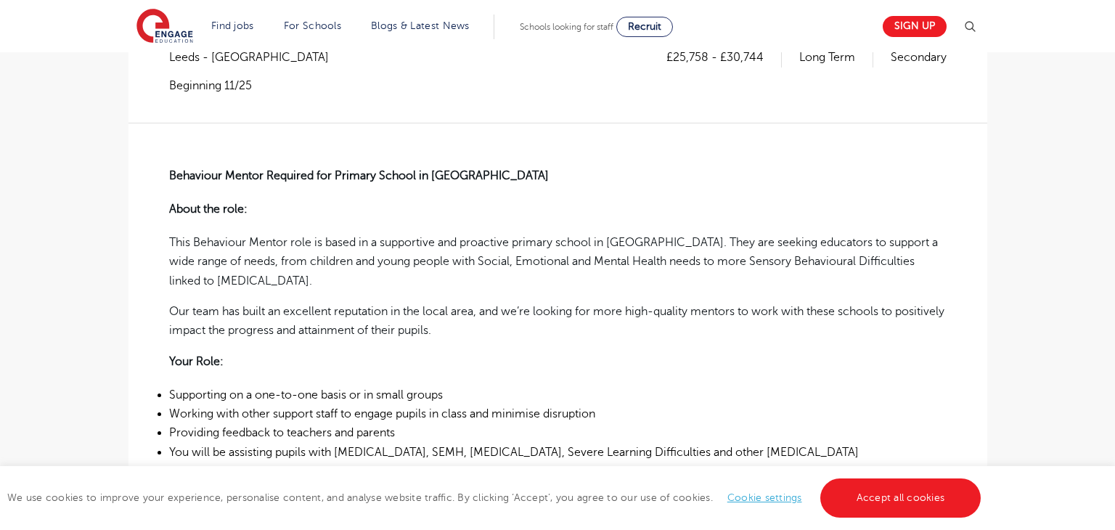
drag, startPoint x: 727, startPoint y: 53, endPoint x: 770, endPoint y: 54, distance: 42.8
click at [770, 54] on p "£25,758 - £30,744" at bounding box center [723, 57] width 115 height 19
drag, startPoint x: 729, startPoint y: 58, endPoint x: 763, endPoint y: 57, distance: 34.1
click at [763, 57] on p "£25,758 - £30,744" at bounding box center [723, 57] width 115 height 19
copy p "30,744"
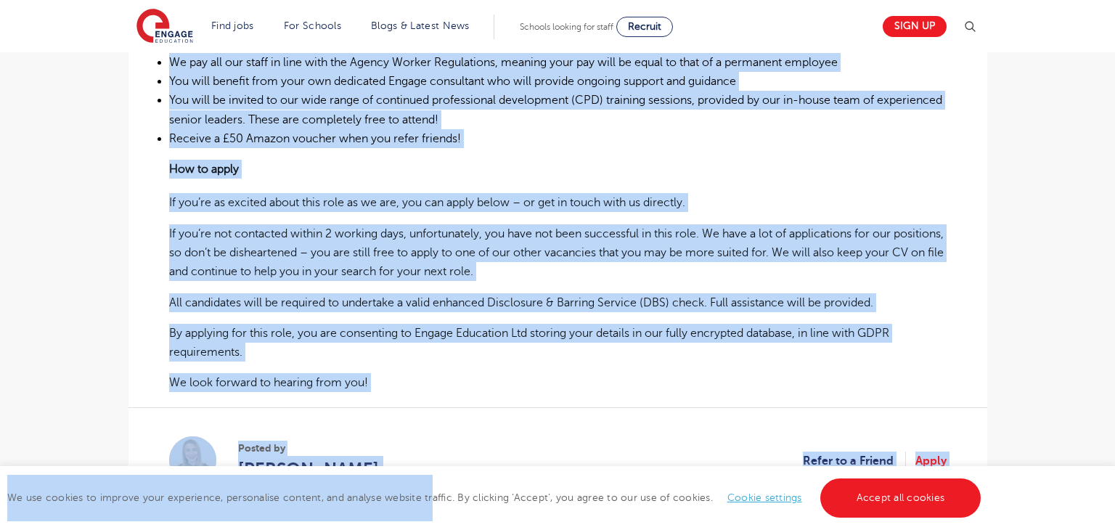
scroll to position [1058, 0]
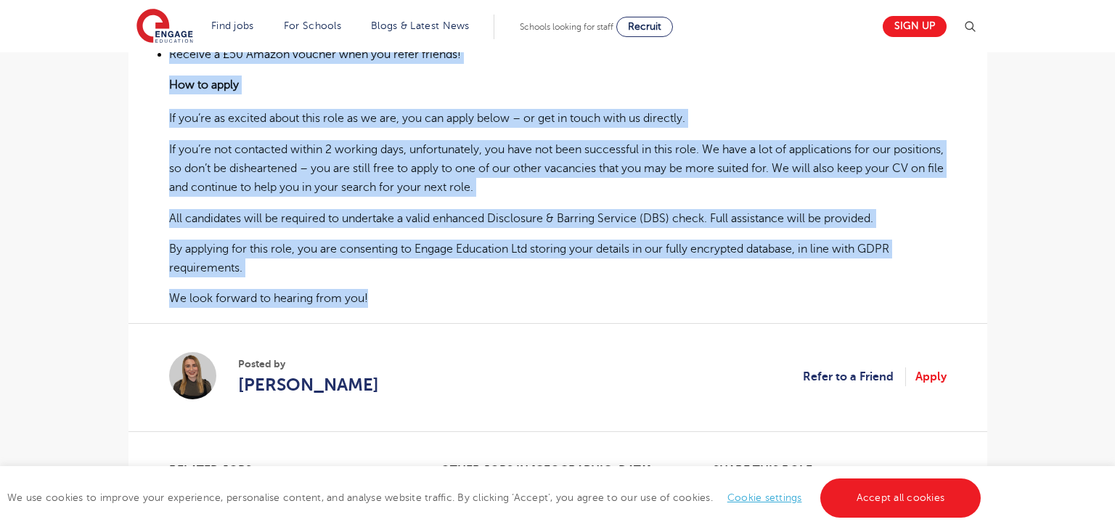
drag, startPoint x: 171, startPoint y: 168, endPoint x: 381, endPoint y: 276, distance: 235.6
copy div "Behaviour Mentor Required for Primary School in Leeds About the role: This Beha…"
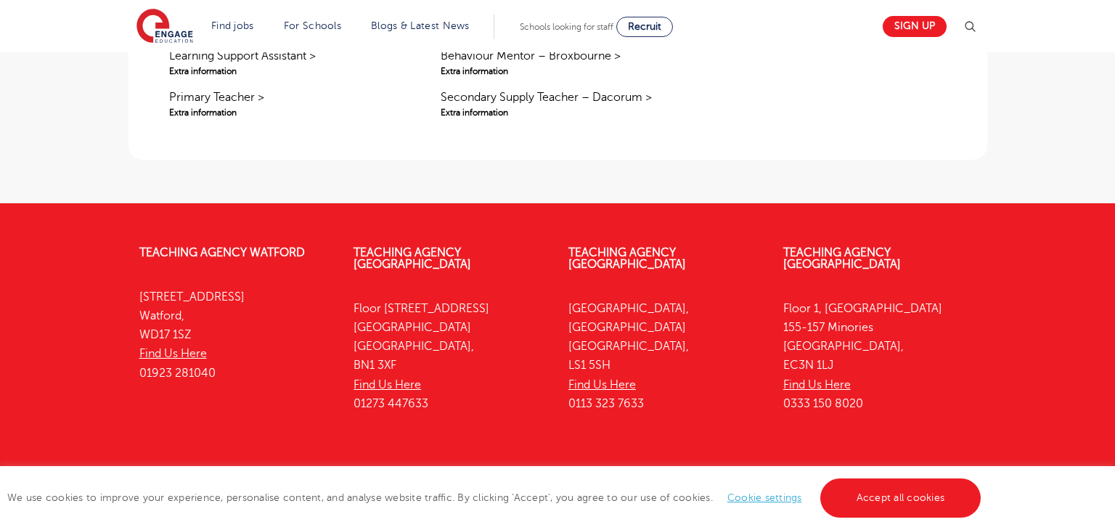
scroll to position [998, 0]
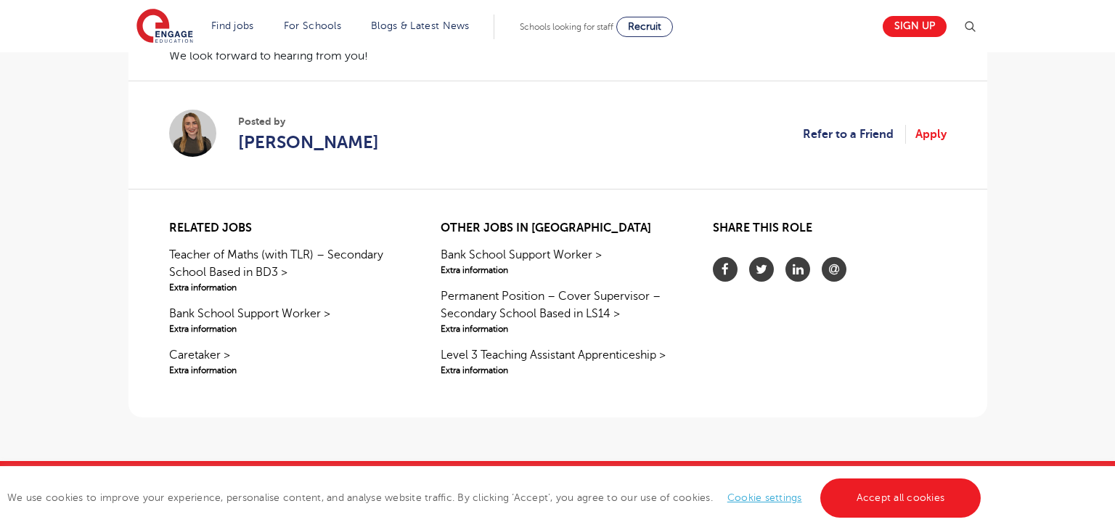
scroll to position [1301, 0]
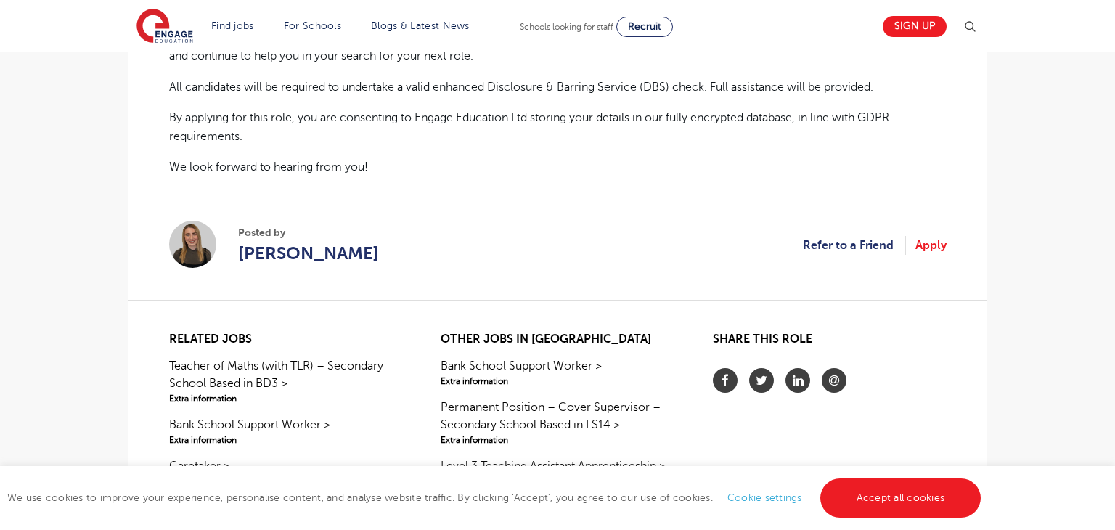
scroll to position [1209, 0]
